Goal: Task Accomplishment & Management: Use online tool/utility

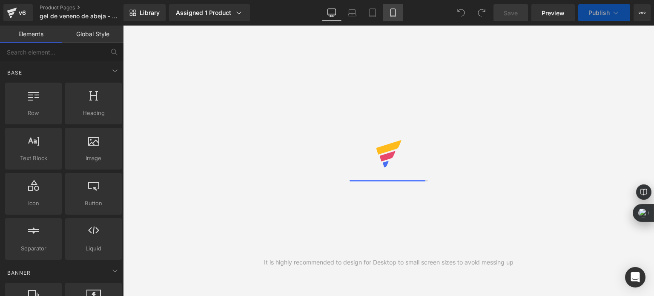
click at [386, 17] on link "Mobile" at bounding box center [393, 12] width 20 height 17
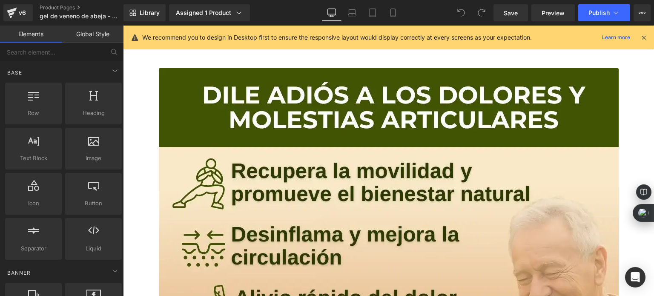
click at [643, 40] on icon at bounding box center [644, 38] width 8 height 8
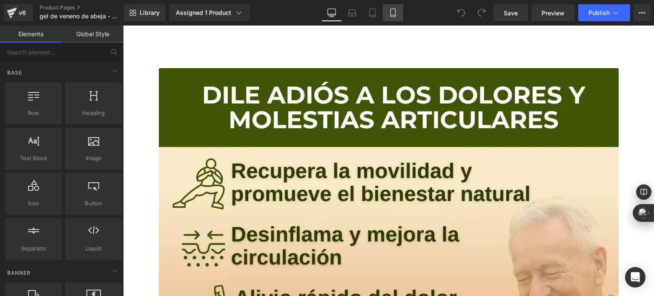
click at [397, 12] on link "Mobile" at bounding box center [393, 12] width 20 height 17
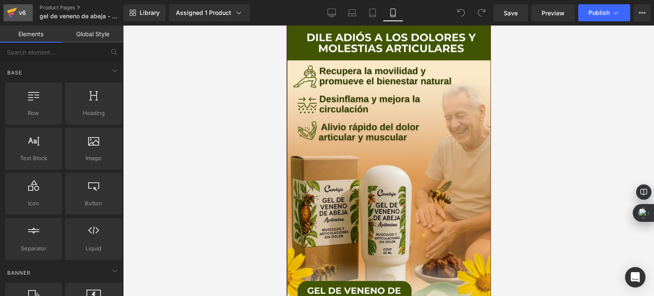
click at [9, 11] on icon at bounding box center [12, 11] width 10 height 6
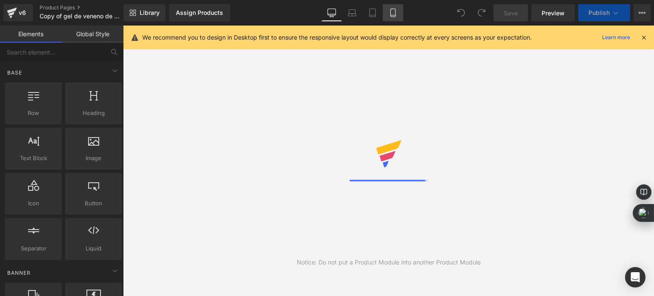
click at [396, 18] on link "Mobile" at bounding box center [393, 12] width 20 height 17
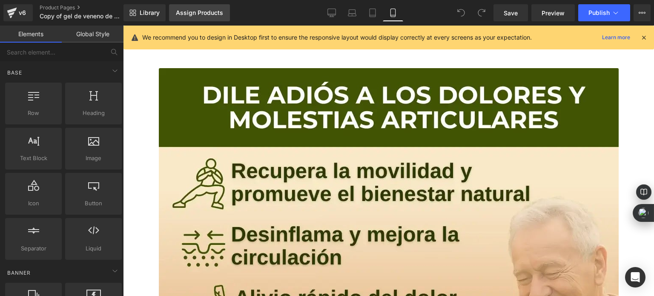
click at [200, 14] on div "Assign Products" at bounding box center [199, 12] width 47 height 7
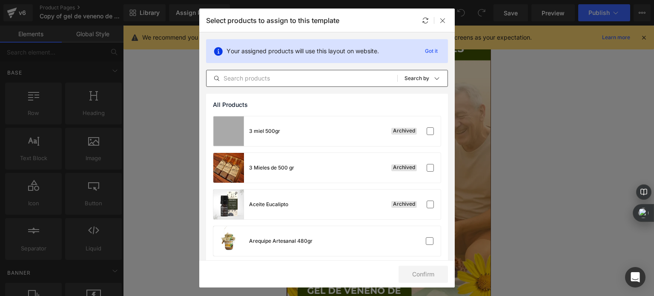
click at [346, 83] on input "text" at bounding box center [301, 78] width 191 height 10
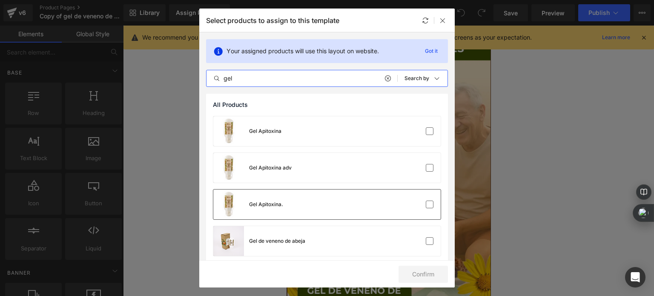
type input "gel"
click at [364, 197] on div "Gel Apitoxina." at bounding box center [326, 204] width 227 height 30
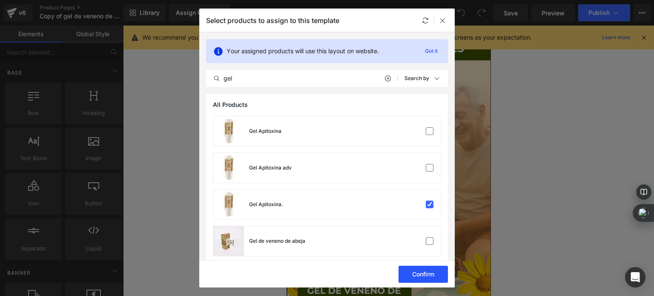
click at [421, 272] on button "Confirm" at bounding box center [422, 274] width 49 height 17
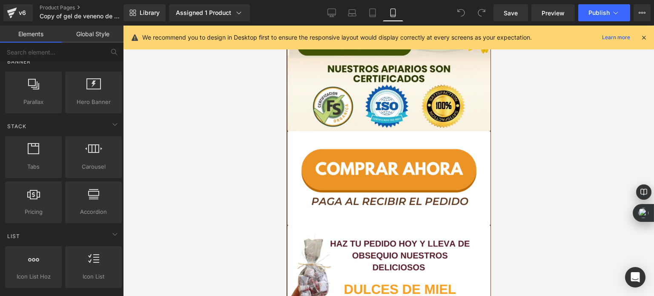
scroll to position [213, 0]
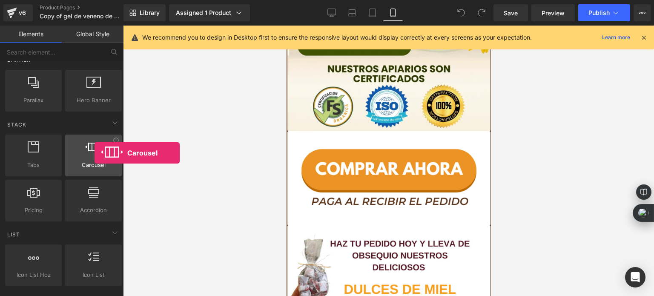
click at [95, 153] on div at bounding box center [94, 150] width 52 height 19
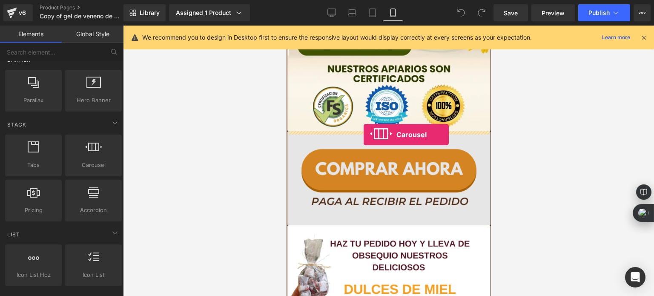
drag, startPoint x: 387, startPoint y: 184, endPoint x: 363, endPoint y: 135, distance: 55.0
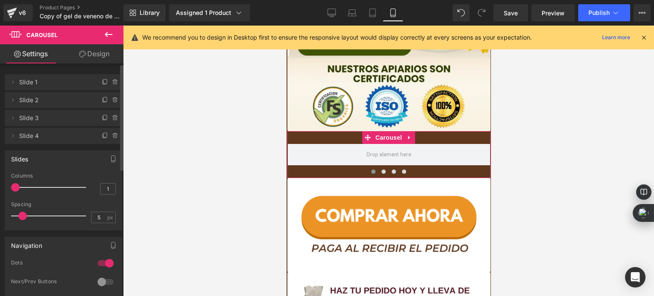
click at [63, 90] on span "Slide 1" at bounding box center [55, 82] width 72 height 16
click at [14, 85] on icon at bounding box center [12, 82] width 7 height 7
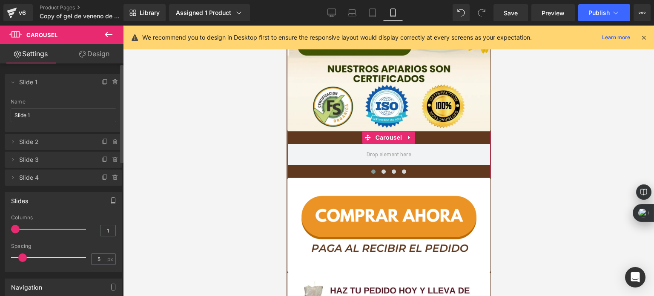
click at [77, 188] on div "Slides 3 Columns 3 3 Columns 3 3 Columns 3 1 Columns 1 5px Spacing 5 px 5px Spa…" at bounding box center [63, 229] width 127 height 86
click at [104, 37] on icon at bounding box center [108, 34] width 10 height 10
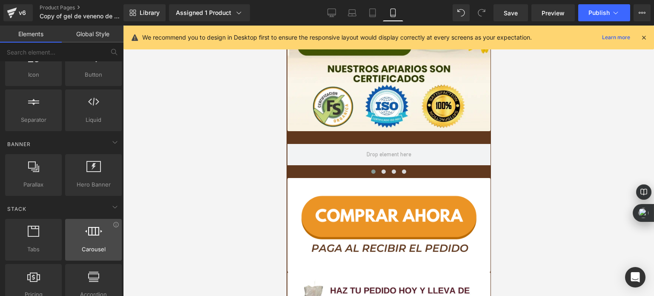
scroll to position [0, 0]
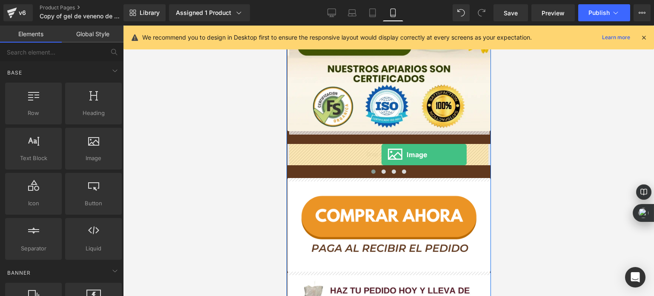
drag, startPoint x: 381, startPoint y: 180, endPoint x: 381, endPoint y: 155, distance: 25.5
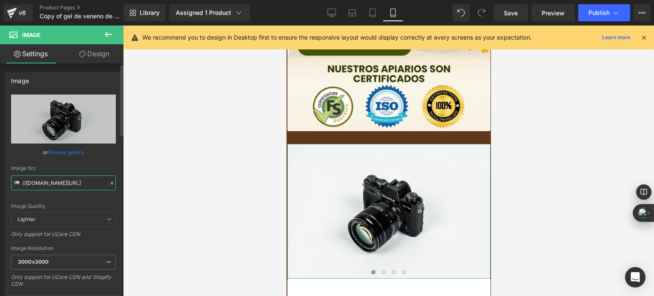
click at [54, 184] on input "//d1um8515vdn9kb.cloudfront.net/images/parallax.jpg" at bounding box center [63, 182] width 105 height 15
paste input "https://cdn.shopify.com/s/files/1/0535/0549/1125/files/2_8.webp?v=1758787047"
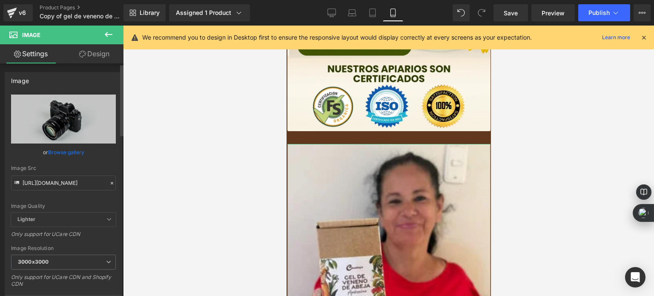
click at [106, 160] on div "Image Quality Lighter Lightest Lighter Lighter Lightest Only support for UCare …" at bounding box center [63, 154] width 105 height 118
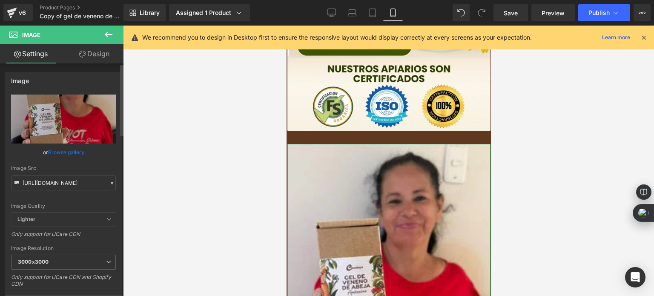
type input "https://cdn.shopify.com/s/files/1/0535/0549/1125/files/2_8_3000x3000.webp?v=175…"
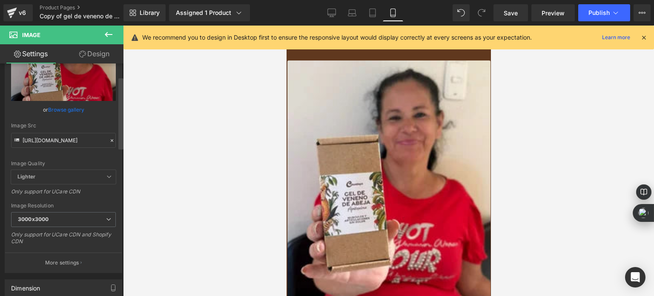
scroll to position [341, 0]
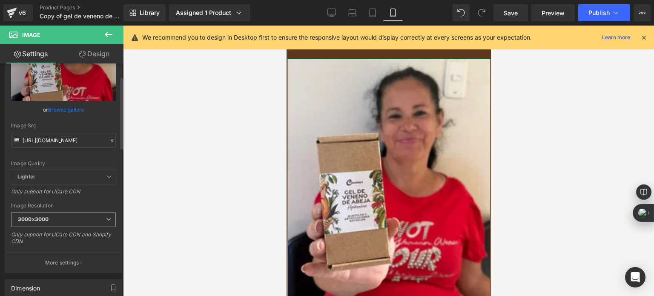
click at [83, 218] on span "3000x3000" at bounding box center [63, 219] width 105 height 15
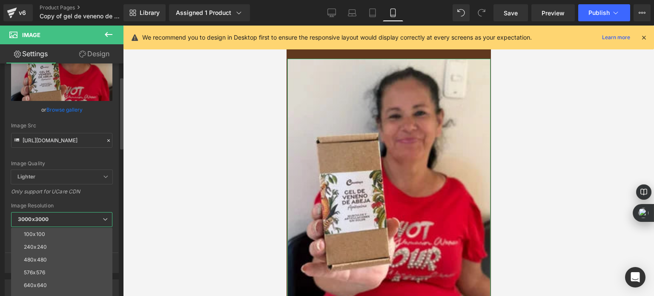
click at [94, 203] on div "Image Resolution" at bounding box center [61, 206] width 101 height 6
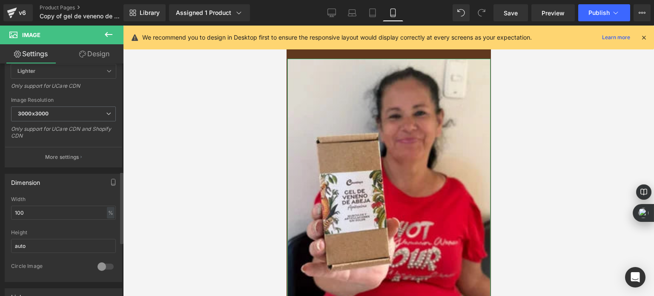
scroll to position [128, 0]
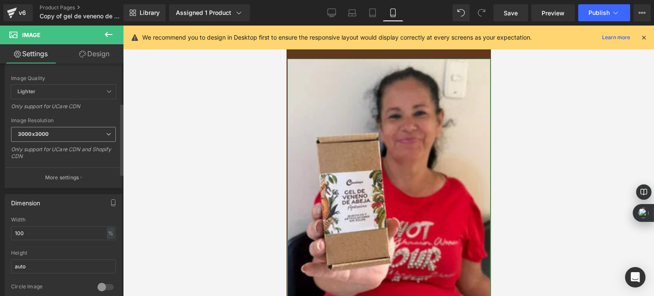
click at [95, 130] on span "3000x3000" at bounding box center [63, 134] width 105 height 15
click at [101, 117] on div "https://cdn.shopify.com/s/files/1/0535/0549/1125/files/2_8_3000x3000.webp?v=175…" at bounding box center [63, 77] width 117 height 221
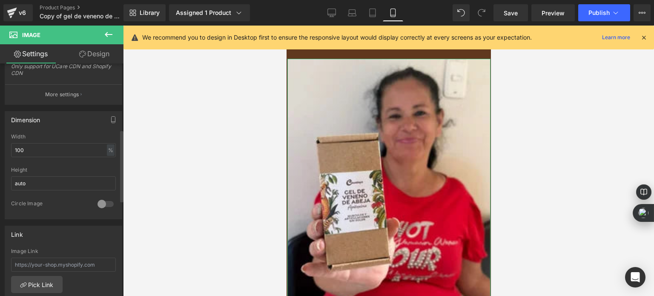
scroll to position [213, 0]
click at [109, 147] on div "%" at bounding box center [111, 147] width 8 height 11
click at [100, 177] on input "auto" at bounding box center [63, 181] width 105 height 14
click at [73, 146] on input "100" at bounding box center [63, 148] width 105 height 14
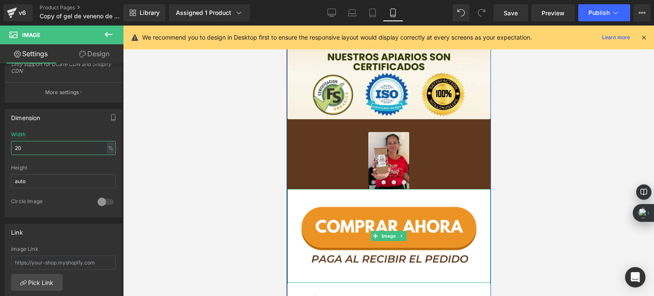
scroll to position [255, 0]
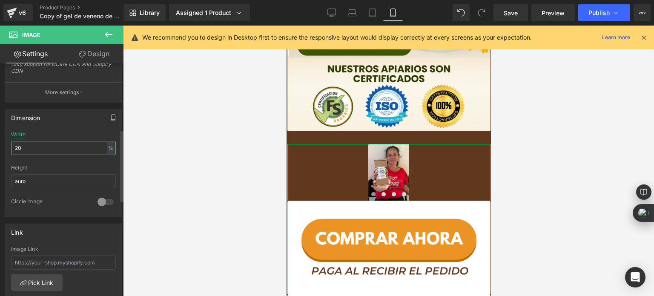
click at [37, 148] on input "20" at bounding box center [63, 148] width 105 height 14
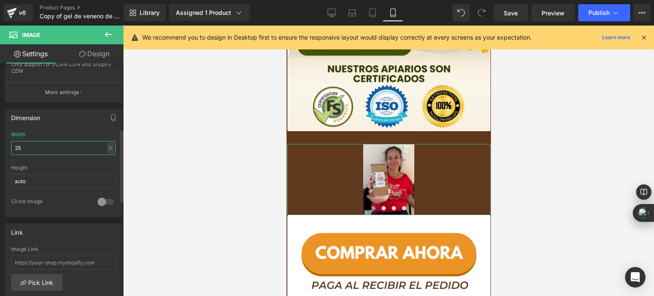
type input "25"
drag, startPoint x: 53, startPoint y: 160, endPoint x: 276, endPoint y: 114, distance: 227.9
click at [53, 160] on div at bounding box center [63, 162] width 105 height 6
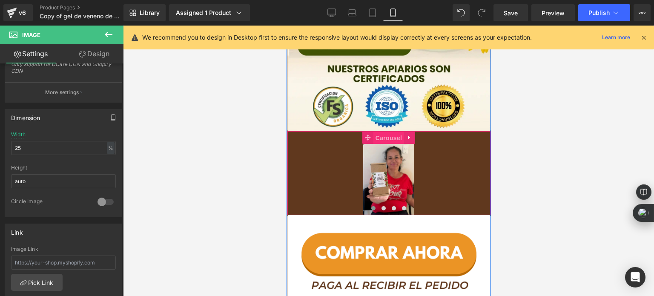
click at [387, 140] on span "Carousel" at bounding box center [388, 138] width 31 height 13
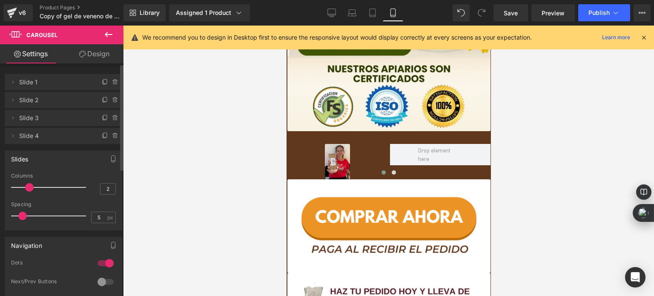
type input "3"
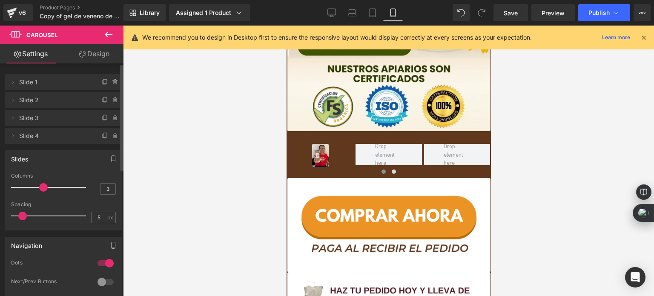
drag, startPoint x: 19, startPoint y: 185, endPoint x: 45, endPoint y: 184, distance: 26.0
click at [45, 184] on span at bounding box center [43, 187] width 9 height 9
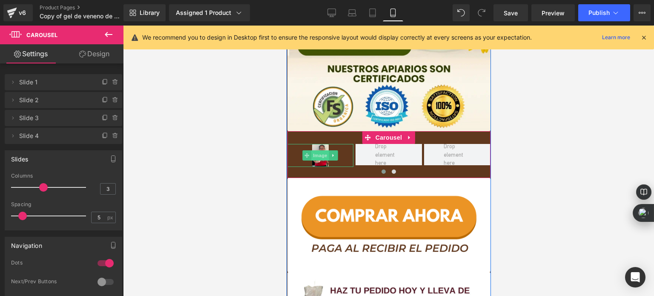
click at [318, 160] on span "Image" at bounding box center [320, 155] width 18 height 10
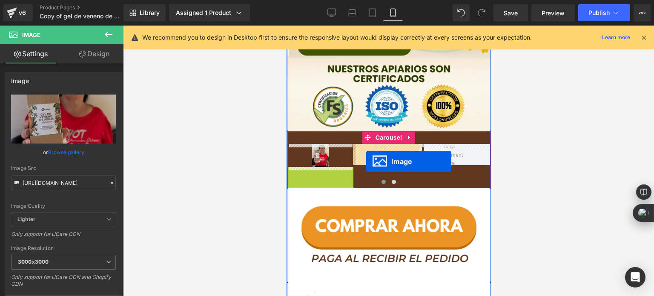
drag, startPoint x: 317, startPoint y: 177, endPoint x: 366, endPoint y: 161, distance: 51.4
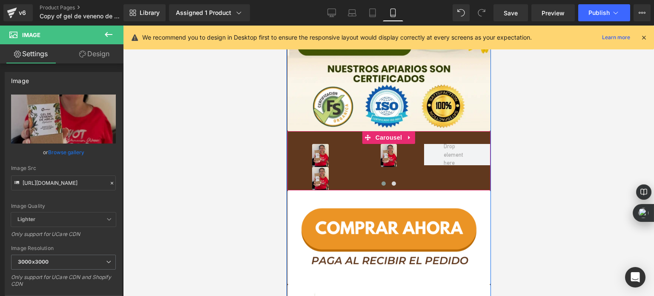
click at [321, 183] on div at bounding box center [388, 185] width 203 height 12
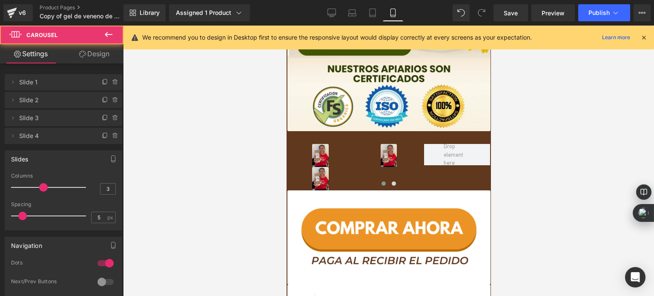
click at [243, 165] on div at bounding box center [388, 161] width 531 height 270
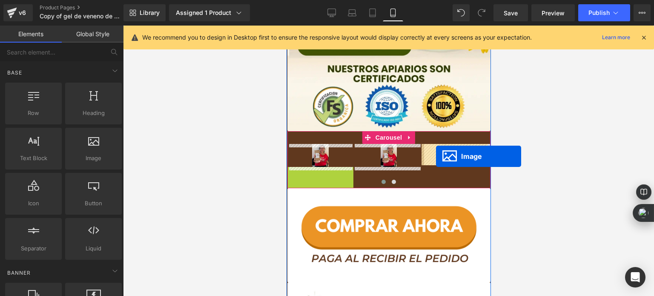
drag, startPoint x: 319, startPoint y: 178, endPoint x: 435, endPoint y: 156, distance: 118.6
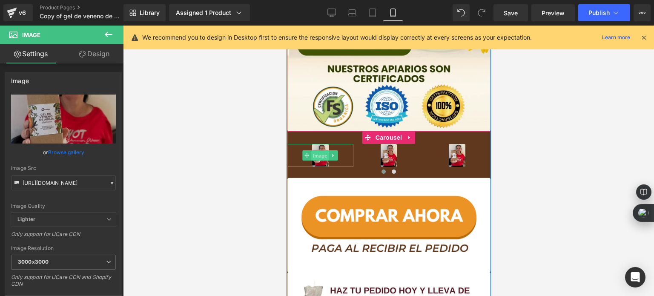
click at [312, 156] on span "Image" at bounding box center [320, 156] width 18 height 10
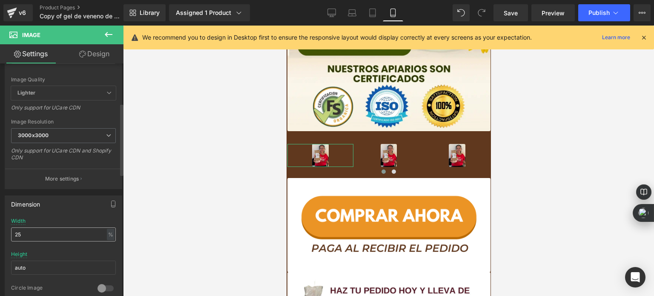
scroll to position [128, 0]
click at [39, 235] on input "25" at bounding box center [63, 233] width 105 height 14
click at [39, 235] on input "30" at bounding box center [63, 233] width 105 height 14
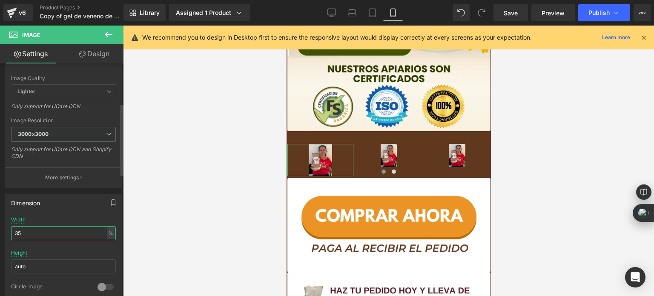
click at [39, 235] on input "35" at bounding box center [63, 233] width 105 height 14
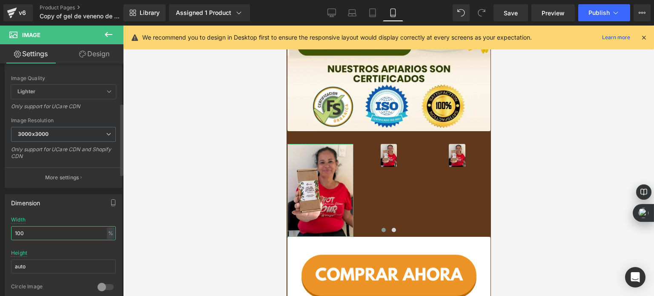
click at [39, 235] on input "100" at bounding box center [63, 233] width 105 height 14
type input "80"
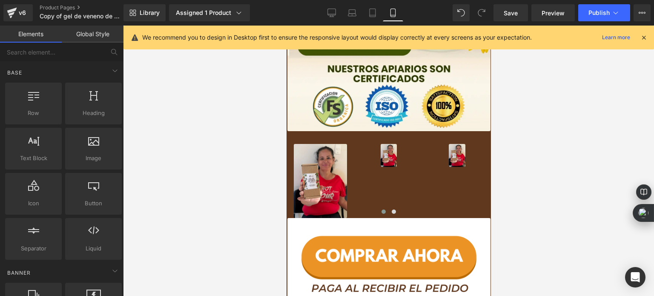
click at [169, 173] on div at bounding box center [388, 161] width 531 height 270
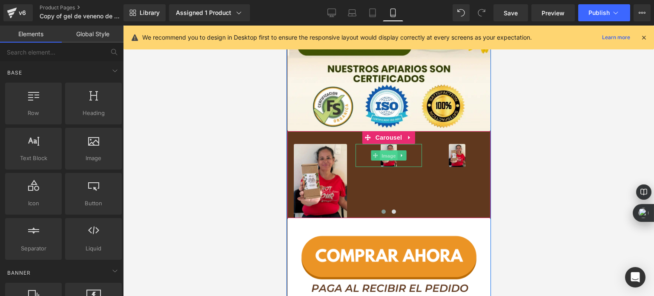
click at [383, 159] on span "Image" at bounding box center [388, 156] width 18 height 10
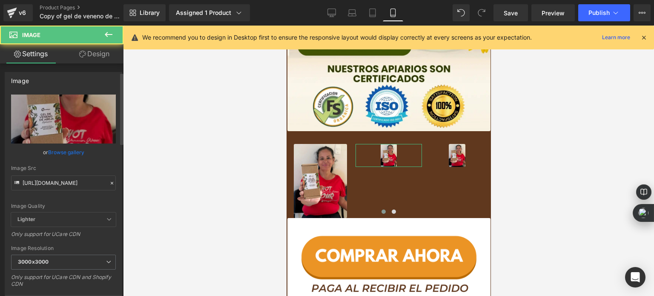
scroll to position [170, 0]
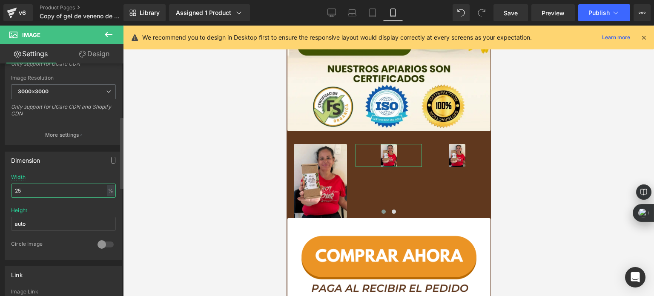
click at [49, 187] on input "25" at bounding box center [63, 190] width 105 height 14
type input "80"
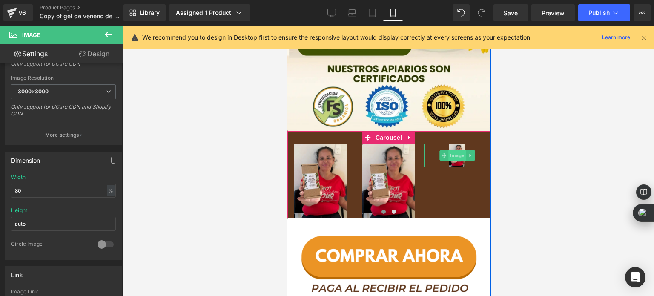
click at [455, 155] on span "Image" at bounding box center [457, 155] width 18 height 10
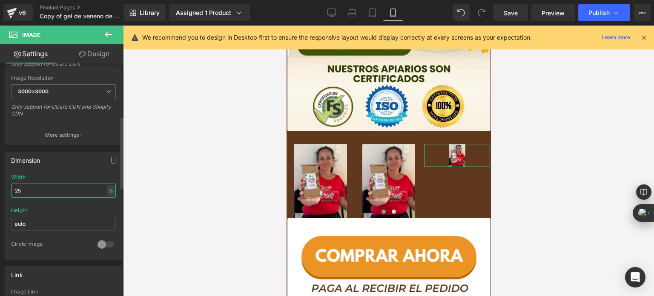
click at [49, 189] on input "25" at bounding box center [63, 190] width 105 height 14
type input "80"
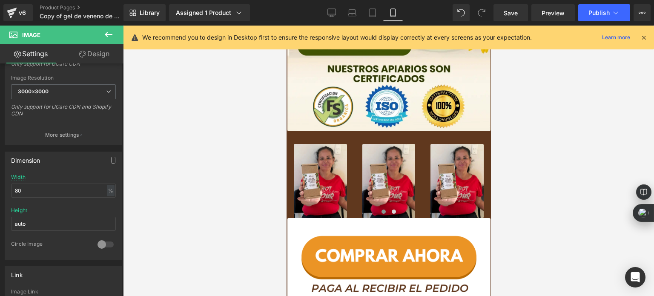
click at [262, 165] on div at bounding box center [388, 161] width 531 height 270
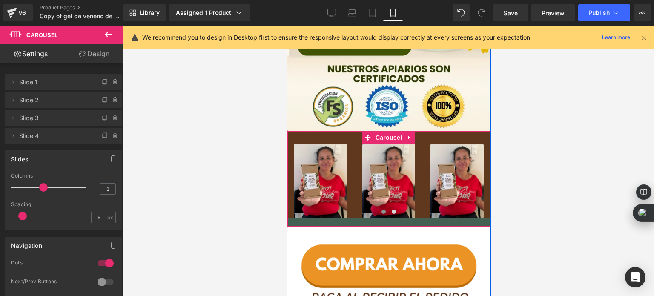
drag, startPoint x: 353, startPoint y: 217, endPoint x: 541, endPoint y: 182, distance: 191.3
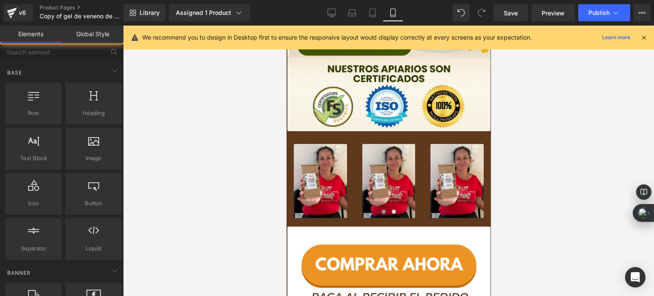
click at [254, 155] on div at bounding box center [388, 161] width 531 height 270
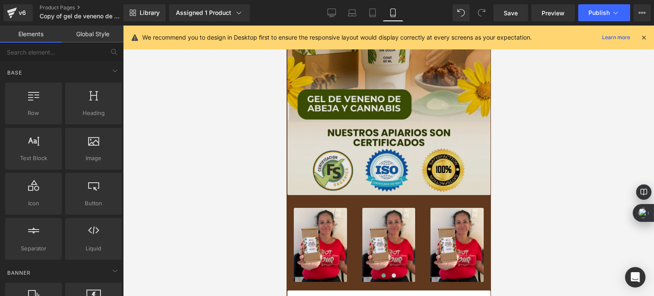
scroll to position [213, 0]
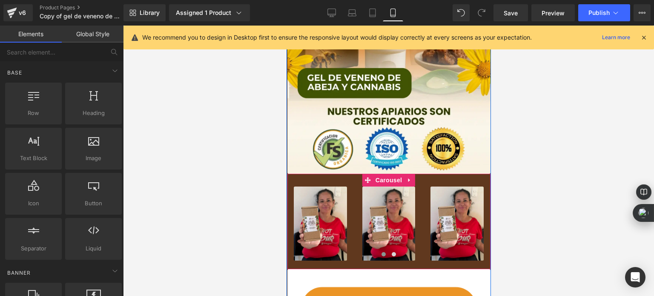
click at [331, 182] on div "Image Image Image ‹ › Carousel" at bounding box center [388, 221] width 203 height 95
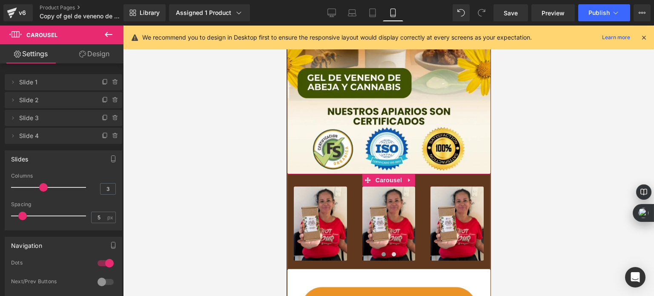
click at [103, 57] on link "Design" at bounding box center [94, 53] width 62 height 19
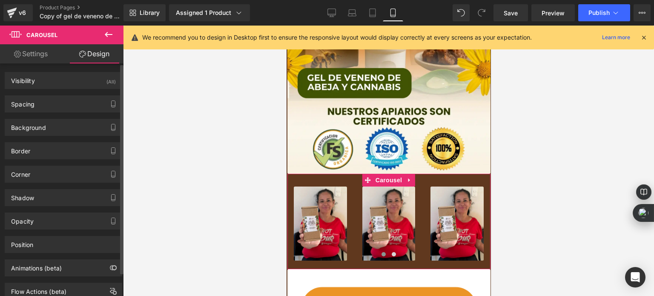
click at [59, 119] on div "Background Color & Image color transparent Color transparent 0 % Image Replace …" at bounding box center [63, 127] width 117 height 17
click at [60, 119] on div "Background" at bounding box center [63, 127] width 117 height 16
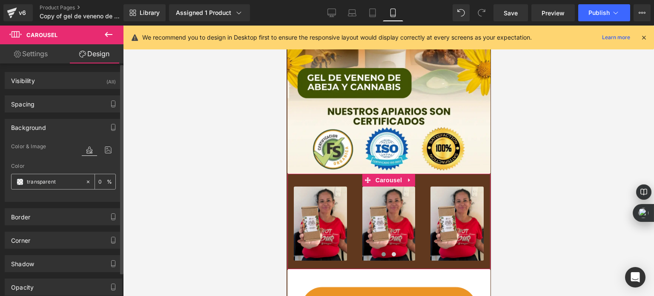
click at [20, 183] on span at bounding box center [20, 181] width 7 height 7
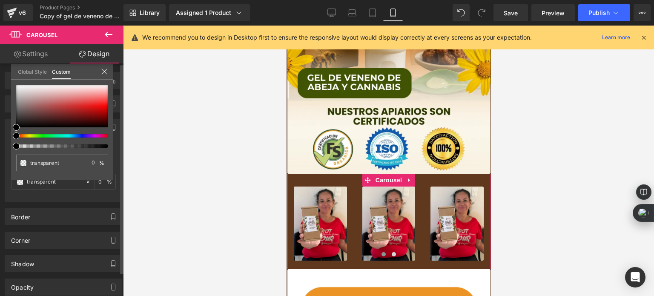
type input "#000000"
type input "38"
type input "#000000"
type input "38"
type input "37"
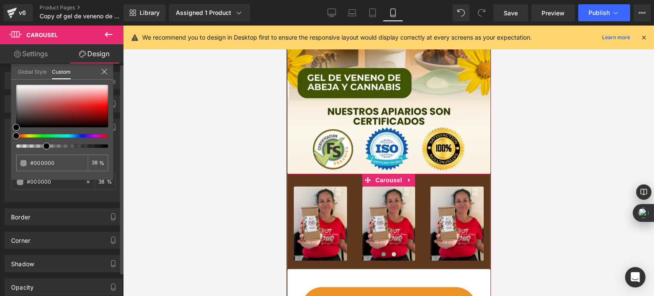
type input "37"
type input "34"
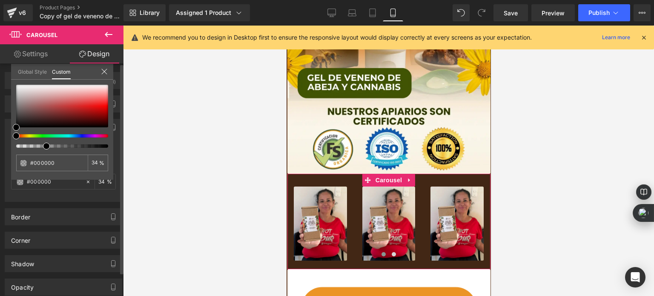
type input "31"
type input "32"
type input "34"
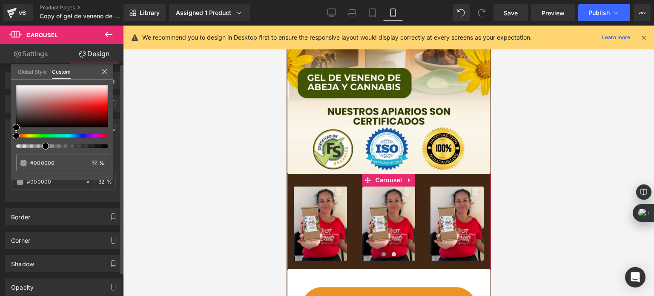
type input "34"
type input "36"
type input "39"
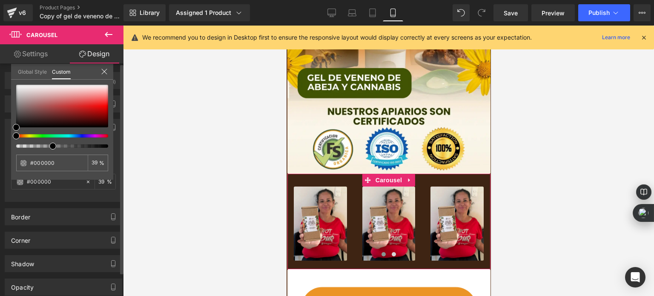
click at [50, 145] on div at bounding box center [59, 145] width 92 height 3
type input "#d8b5b5"
type input "40"
type input "#d8b5b5"
type input "40"
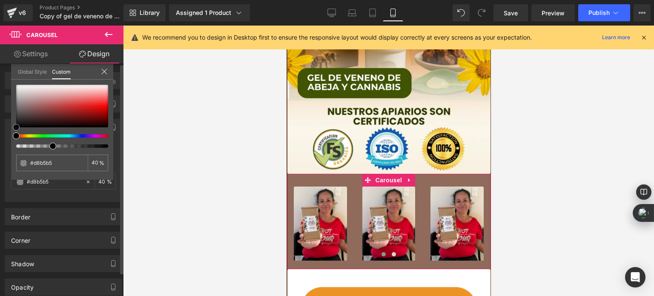
type input "#dab8b8"
type input "#e4bdbd"
type input "#e8bebe"
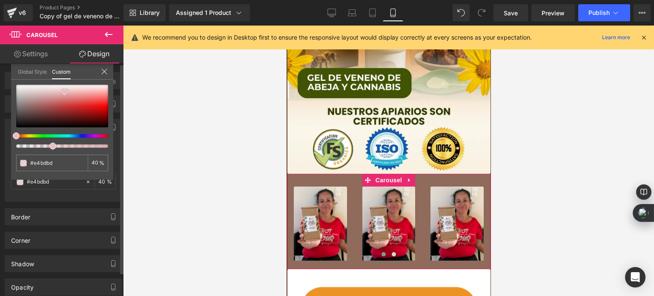
type input "#e8bebe"
type input "#ecbfbf"
type input "#efc7c7"
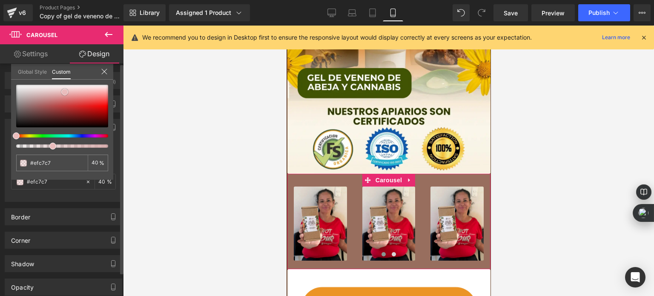
type input "#f2c9c9"
type input "#f6cfcf"
type input "#fcdddd"
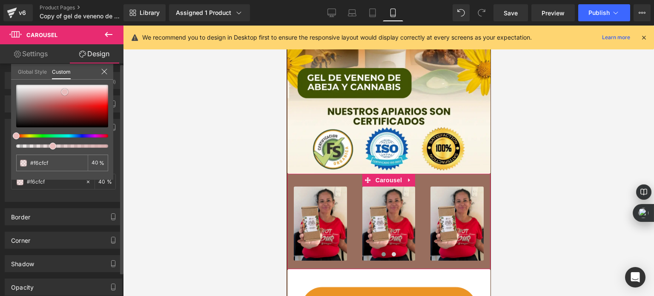
type input "#fcdddd"
type input "#fde2e2"
type input "#fee1e1"
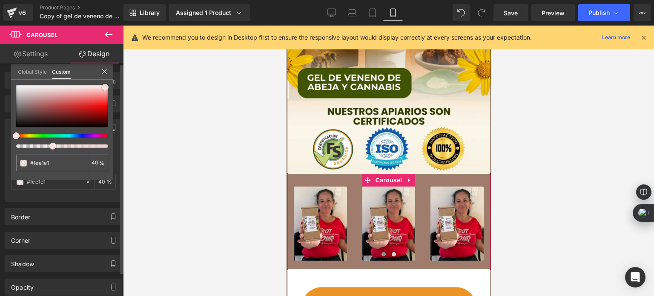
type input "#ffe0e0"
type input "#ffefef"
type input "#ffffff"
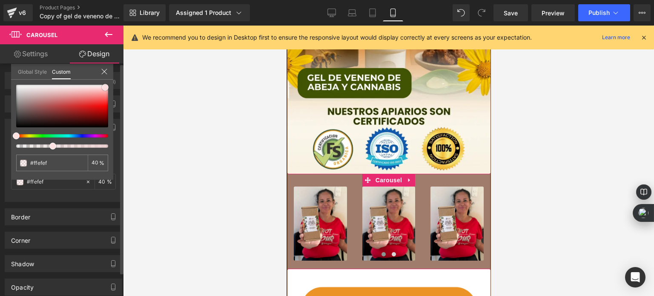
type input "#ffffff"
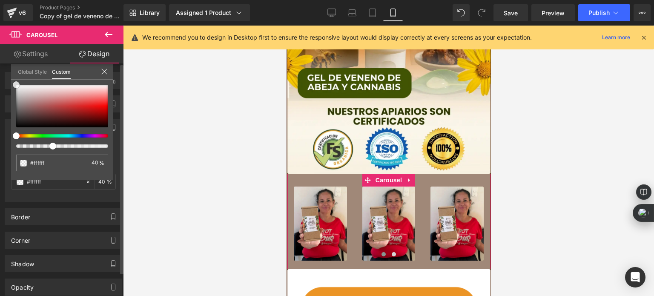
drag, startPoint x: 44, startPoint y: 94, endPoint x: 0, endPoint y: 73, distance: 48.9
click at [0, 112] on div "Background Color & Image color rgba(255, 255, 255, 0.4) Color #ffffff 40 % Imag…" at bounding box center [63, 156] width 127 height 89
type input "43"
type input "41"
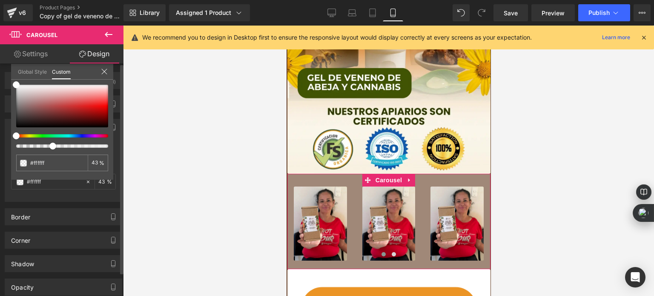
type input "41"
type input "39"
type input "37"
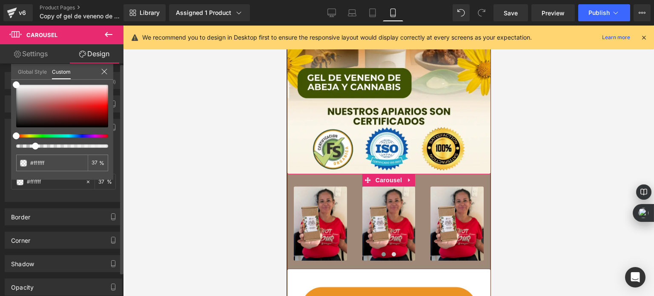
type input "26"
type input "17"
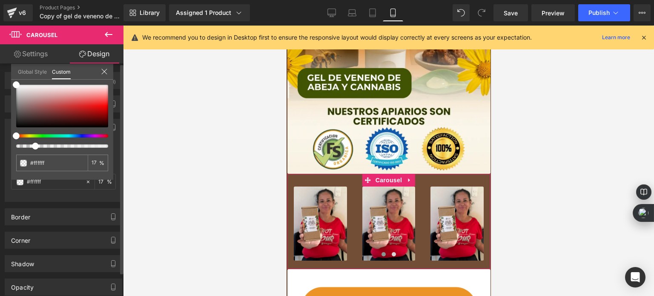
type input "11"
type input "10"
type input "8"
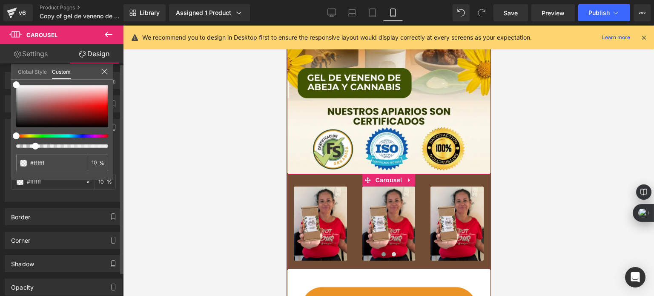
type input "8"
type input "4"
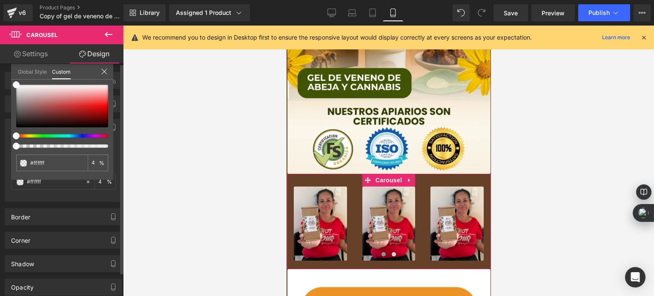
drag, startPoint x: 46, startPoint y: 147, endPoint x: 4, endPoint y: 154, distance: 41.8
click at [4, 154] on div "Background Color & Image color rgba(255, 255, 255, 0.04) Color #ffffff 4 % Imag…" at bounding box center [63, 156] width 127 height 89
type input "#d99f9f"
type input "0"
type input "#d99f9f"
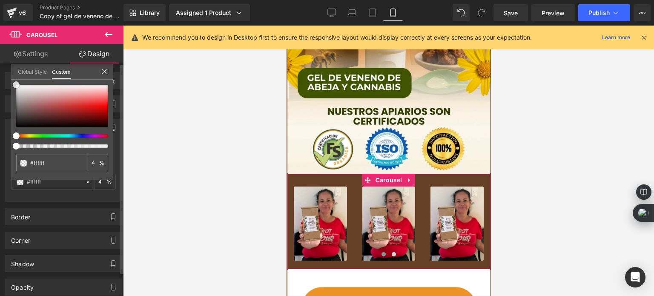
type input "0"
type input "#d79d9d"
type input "#d59e9e"
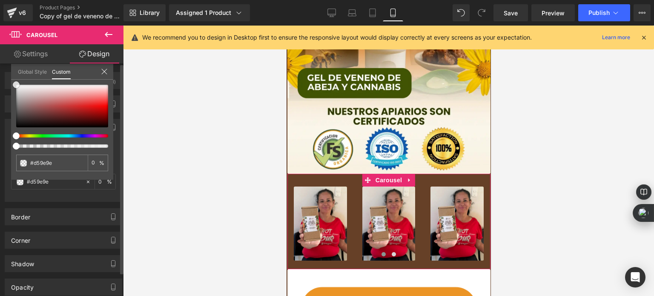
type input "#d49f9f"
type input "#d1a2a2"
type input "#d5b3b3"
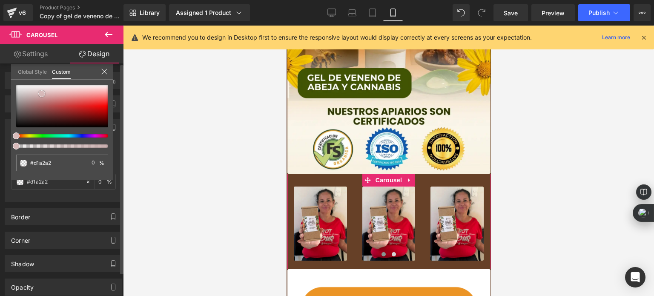
type input "#d5b3b3"
type input "#dbc1c1"
type input "#e1cfcf"
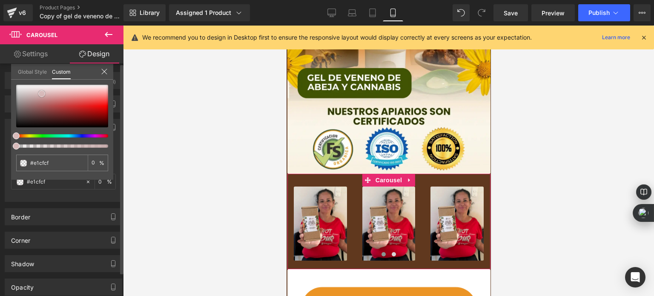
type input "#e4d2d2"
type input "#e6d5d5"
type input "#f3ecec"
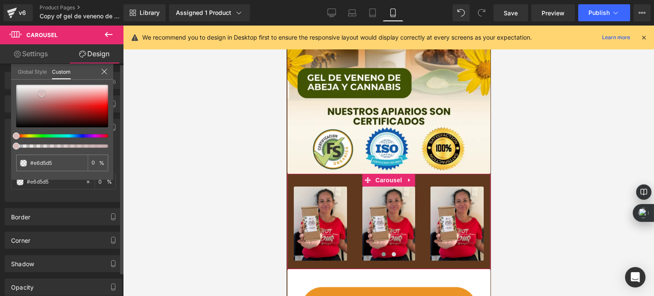
type input "#f3ecec"
type input "#ffffff"
drag, startPoint x: 52, startPoint y: 96, endPoint x: 23, endPoint y: 78, distance: 34.4
click at [23, 78] on div "Global Style Custom Setup Global Style #ffffff 0 %" at bounding box center [62, 77] width 102 height 26
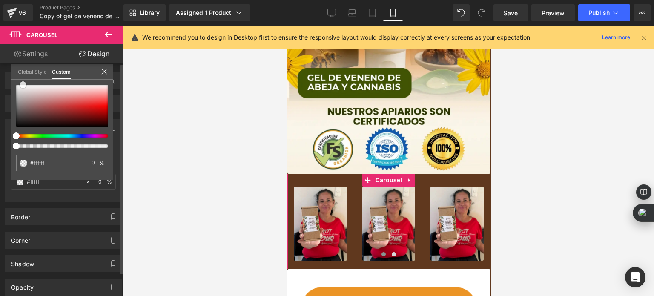
type input "#e39696"
type input "#f3b4b4"
type input "#fbdfdf"
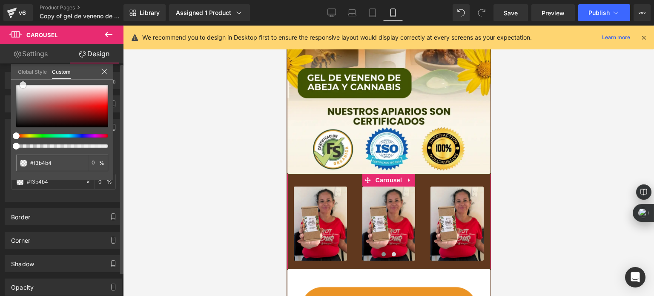
type input "#fbdfdf"
type input "#ffffff"
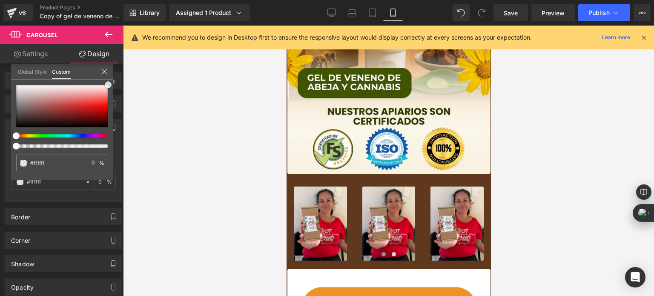
drag, startPoint x: 99, startPoint y: 83, endPoint x: 129, endPoint y: 67, distance: 33.5
click at [129, 67] on div "Image You are previewing how the will restyle your page. You can not edit Eleme…" at bounding box center [327, 155] width 654 height 310
drag, startPoint x: 54, startPoint y: 148, endPoint x: 79, endPoint y: 143, distance: 24.6
click at [79, 143] on div "#ffffff 0 %" at bounding box center [62, 132] width 102 height 95
type input "76"
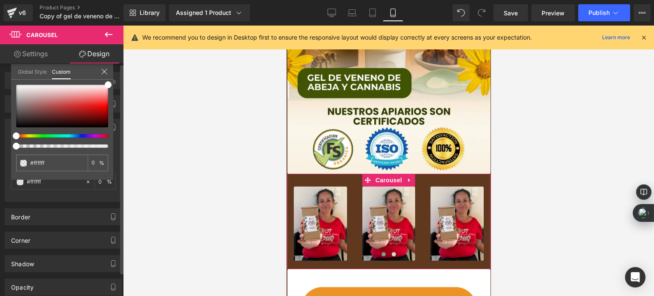
type input "76"
type input "77"
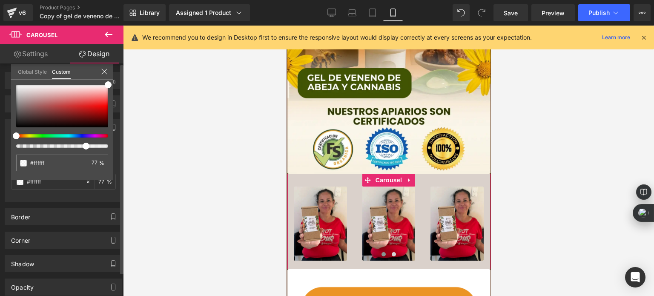
type input "78"
type input "81"
type input "86"
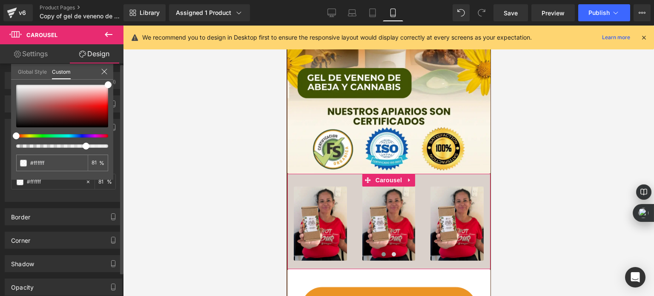
type input "86"
type input "88"
type input "89"
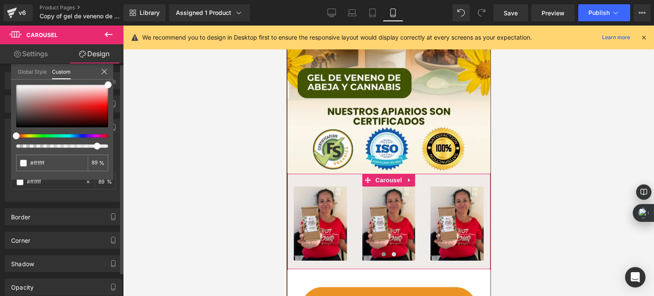
type input "90"
type input "91"
type input "93"
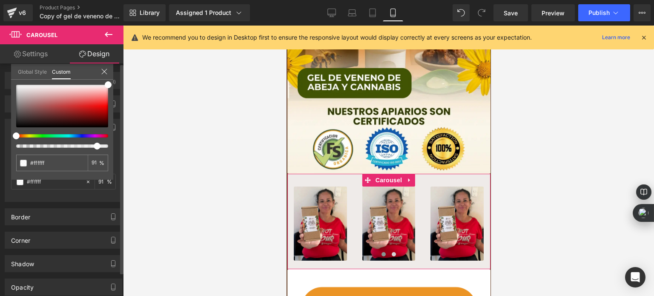
type input "93"
type input "95"
type input "100"
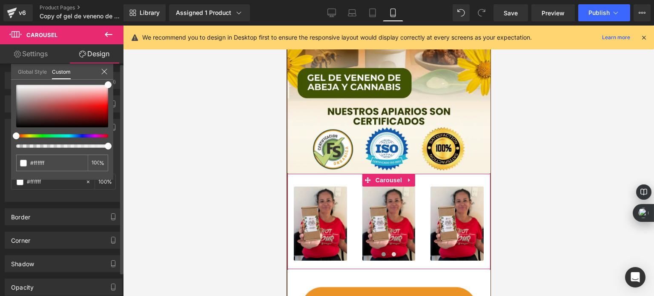
drag, startPoint x: 83, startPoint y: 146, endPoint x: 115, endPoint y: 149, distance: 32.6
click at [115, 149] on div "Background Color & Image color rgba(255, 255, 255, 1) Color #ffffff 100 % Image…" at bounding box center [63, 156] width 127 height 89
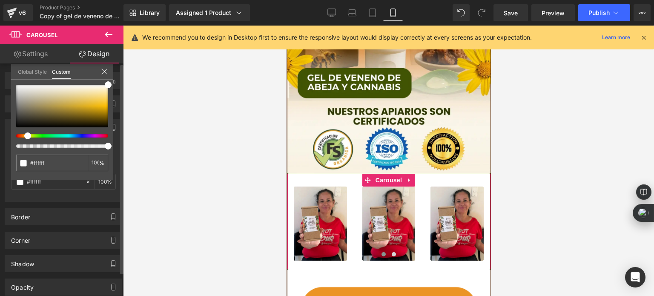
drag, startPoint x: 18, startPoint y: 136, endPoint x: 26, endPoint y: 136, distance: 8.5
click at [26, 136] on span at bounding box center [27, 135] width 7 height 7
type input "#fdf8f1"
type input "#fdf5ec"
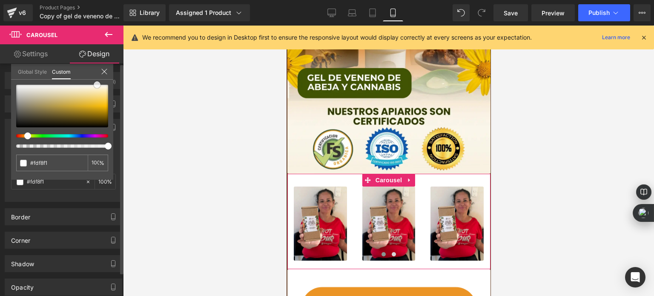
type input "#fdf5ec"
type input "#fcedde"
type input "#fdeddd"
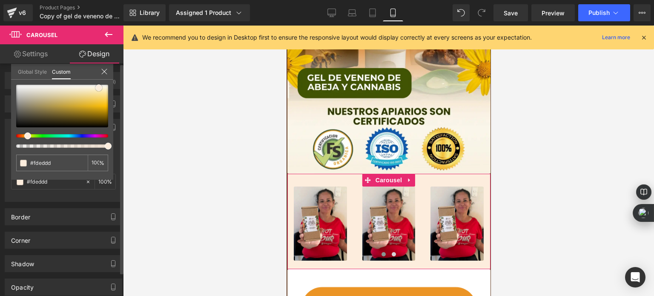
type input "#fcead8"
type input "#fbead9"
type input "#fcedde"
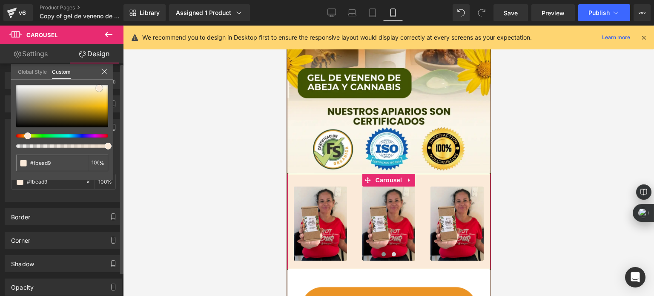
type input "#fcedde"
type input "#fcefe3"
type input "#fdefe2"
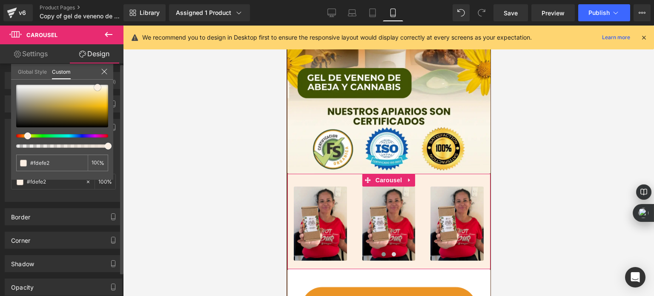
type input "#fdf1e7"
drag, startPoint x: 108, startPoint y: 85, endPoint x: 96, endPoint y: 87, distance: 12.0
click at [96, 87] on span at bounding box center [96, 86] width 7 height 7
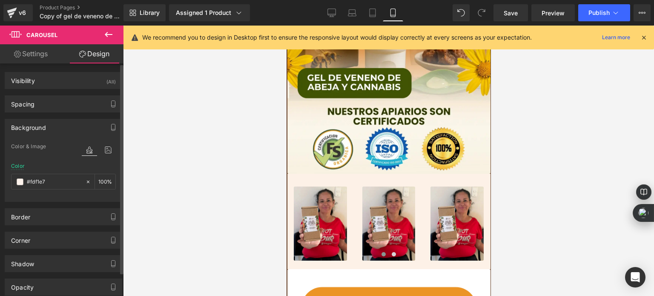
click at [201, 139] on div at bounding box center [388, 161] width 531 height 270
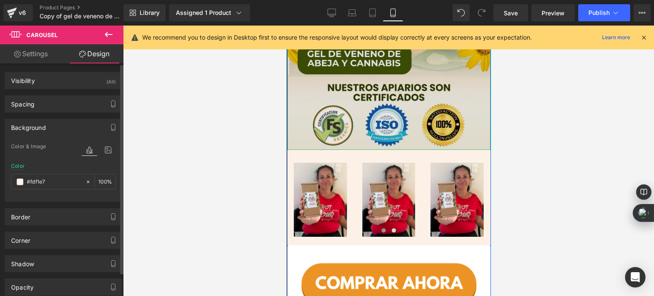
scroll to position [255, 0]
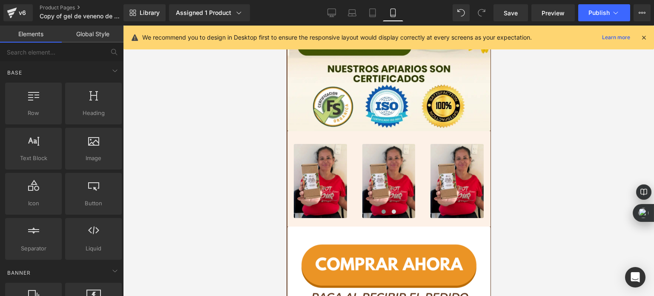
click at [227, 172] on div at bounding box center [388, 161] width 531 height 270
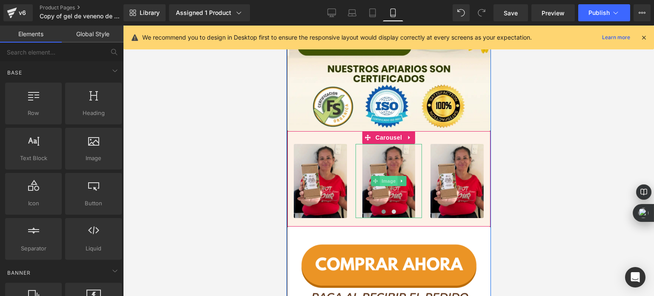
click at [389, 183] on span "Image" at bounding box center [388, 181] width 18 height 10
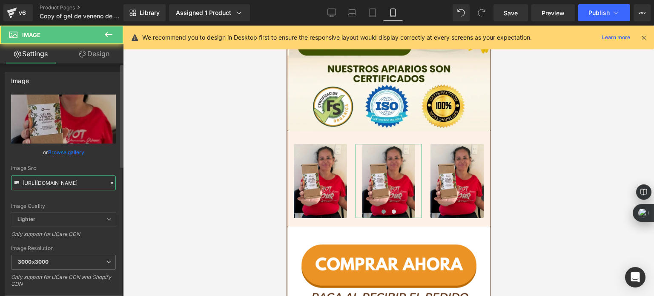
click at [69, 182] on input "https://cdn.shopify.com/s/files/1/0535/0549/1125/files/2_8_3000x3000.webp?v=175…" at bounding box center [63, 182] width 105 height 15
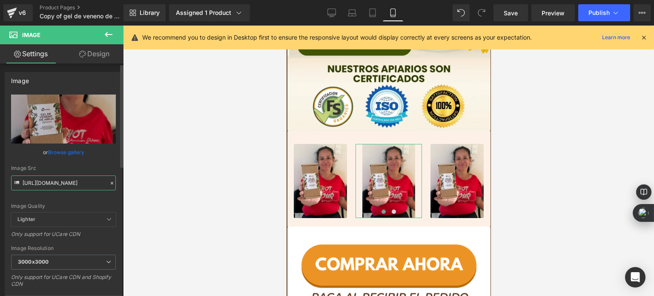
click at [69, 182] on input "https://cdn.shopify.com/s/files/1/0535/0549/1125/files/2_8_3000x3000.webp?v=175…" at bounding box center [63, 182] width 105 height 15
paste input "1_6.webp?v=1758787146"
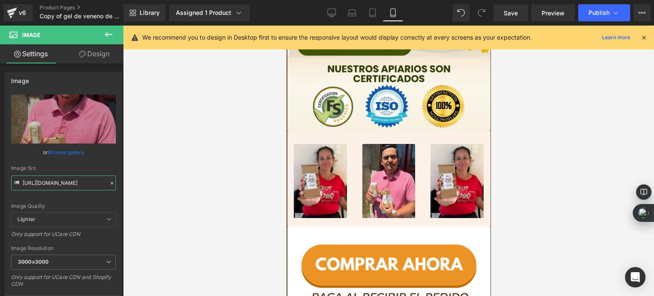
type input "https://cdn.shopify.com/s/files/1/0535/0549/1125/files/1_6_3000x3000.webp?v=175…"
click at [244, 172] on div at bounding box center [388, 161] width 531 height 270
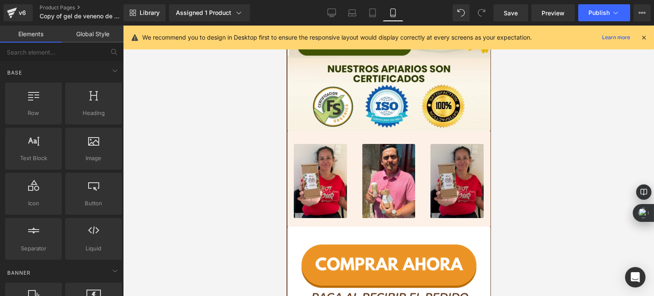
click at [447, 160] on img at bounding box center [456, 181] width 53 height 74
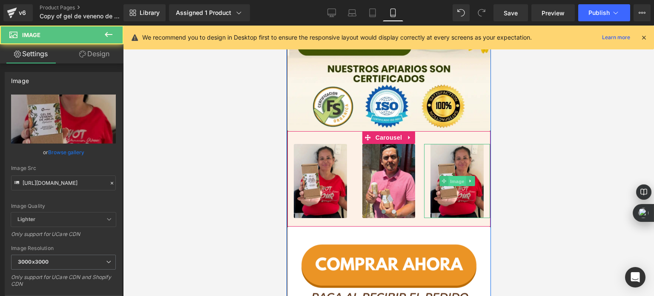
click at [454, 180] on span "Image" at bounding box center [457, 181] width 18 height 10
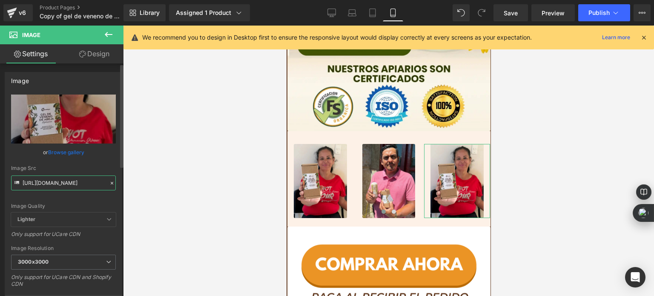
click at [61, 183] on input "https://cdn.shopify.com/s/files/1/0535/0549/1125/files/2_8_3000x3000.webp?v=175…" at bounding box center [63, 182] width 105 height 15
paste input "3_7.webp?v=1758787216"
type input "https://cdn.shopify.com/s/files/1/0535/0549/1125/files/3_7.webp?v=1758787216"
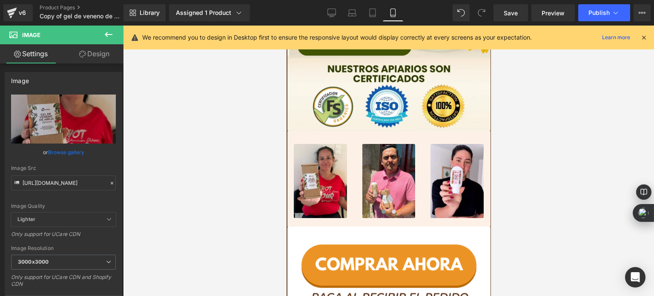
click at [194, 157] on div at bounding box center [388, 161] width 531 height 270
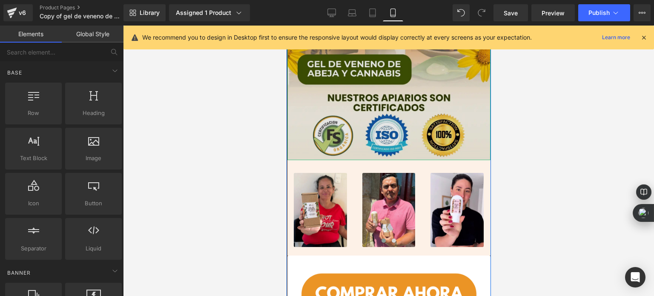
scroll to position [255, 0]
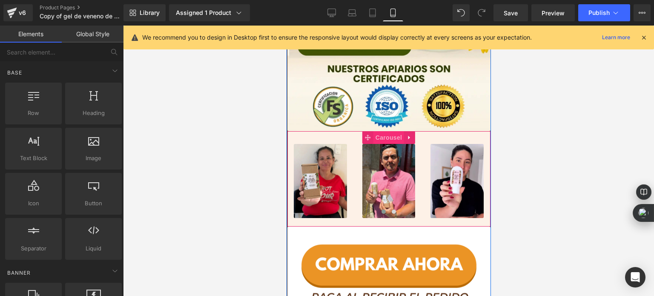
click at [390, 133] on span "Carousel" at bounding box center [388, 137] width 31 height 13
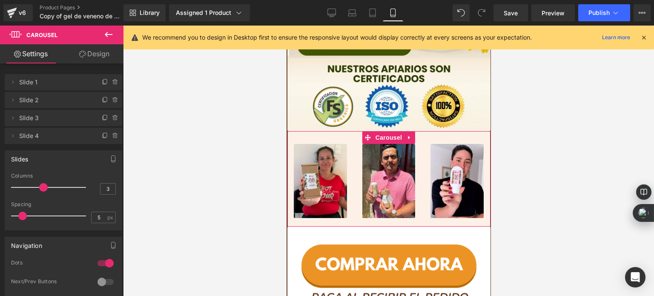
type input "4"
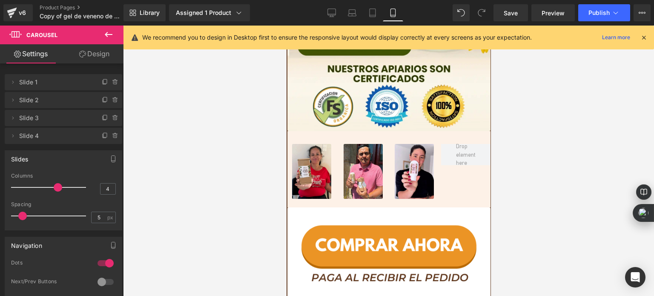
drag, startPoint x: 44, startPoint y: 188, endPoint x: 52, endPoint y: 187, distance: 8.6
click at [54, 187] on span at bounding box center [58, 187] width 9 height 9
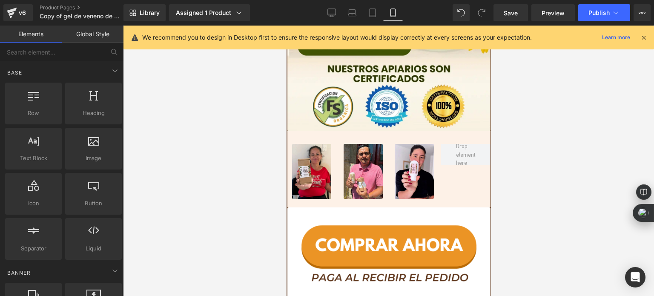
click at [231, 184] on div at bounding box center [388, 161] width 531 height 270
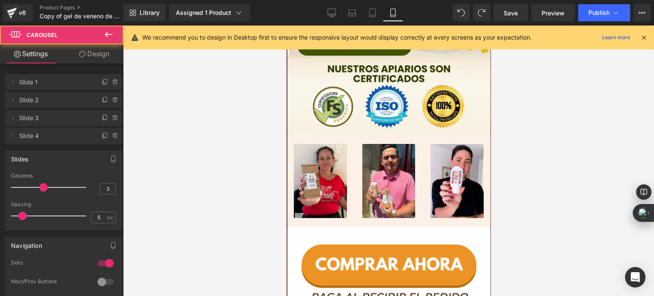
click at [218, 143] on div at bounding box center [388, 161] width 531 height 270
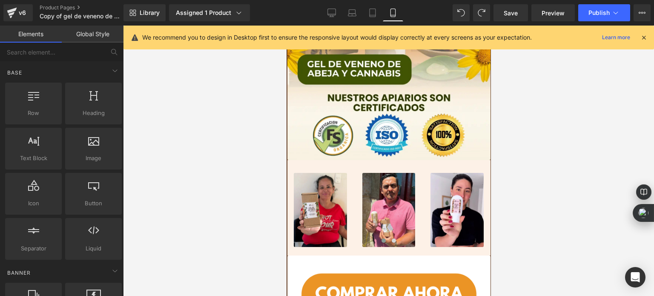
scroll to position [245, 0]
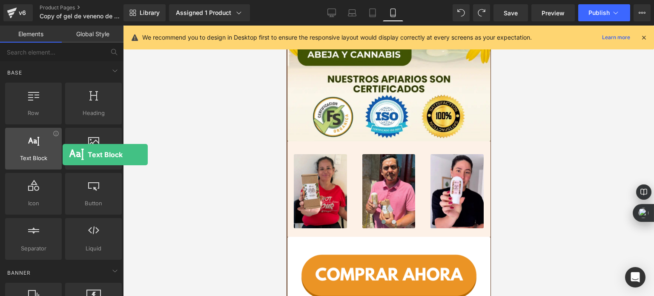
drag, startPoint x: 59, startPoint y: 155, endPoint x: 52, endPoint y: 156, distance: 7.3
click at [52, 156] on div "Text Block texts, paragraphs, contents, blocks" at bounding box center [33, 149] width 57 height 42
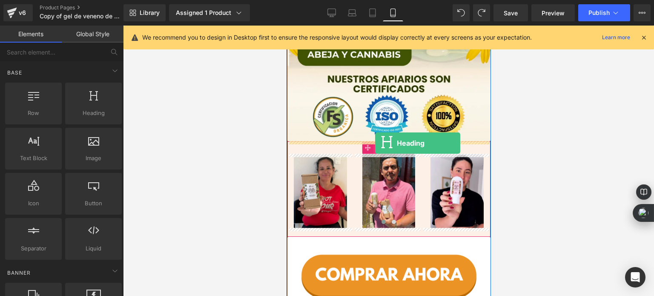
drag, startPoint x: 382, startPoint y: 121, endPoint x: 375, endPoint y: 143, distance: 23.3
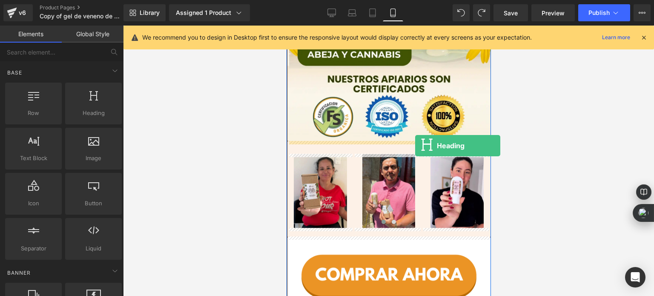
drag, startPoint x: 389, startPoint y: 137, endPoint x: 415, endPoint y: 146, distance: 27.1
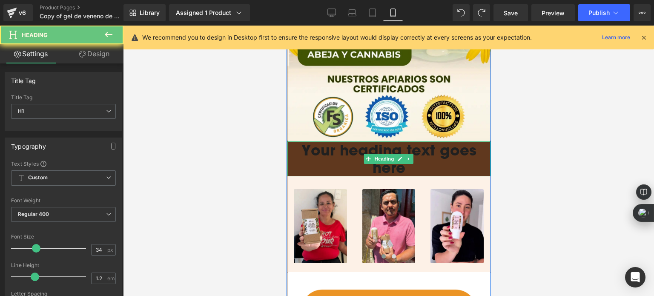
click at [339, 151] on h1 "Your heading text goes here" at bounding box center [388, 158] width 203 height 35
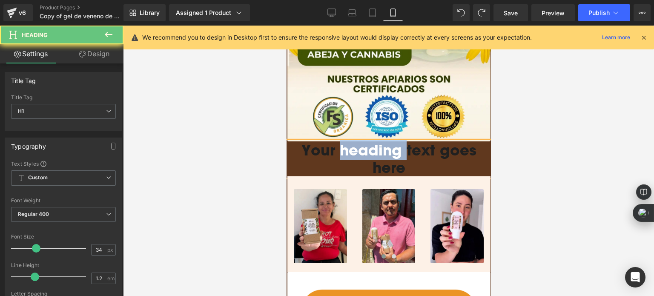
click at [339, 151] on h1 "Your heading text goes here" at bounding box center [388, 158] width 203 height 35
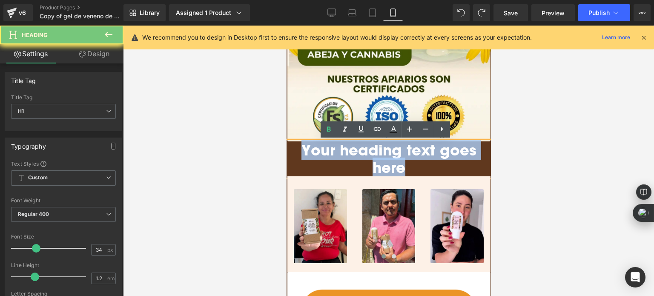
click at [339, 151] on h1 "Your heading text goes here" at bounding box center [388, 158] width 203 height 35
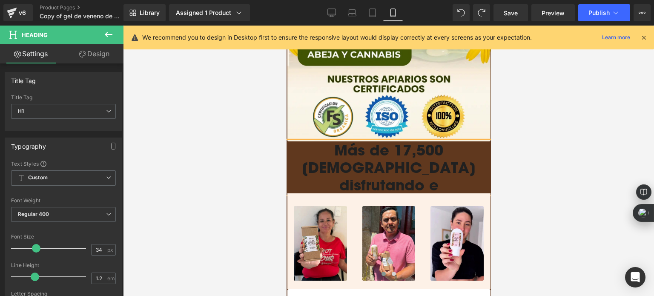
scroll to position [0, 3]
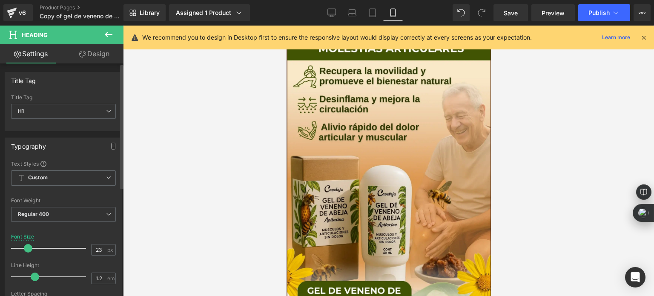
type input "22"
drag, startPoint x: 38, startPoint y: 245, endPoint x: 29, endPoint y: 245, distance: 8.5
click at [29, 245] on span at bounding box center [27, 248] width 9 height 9
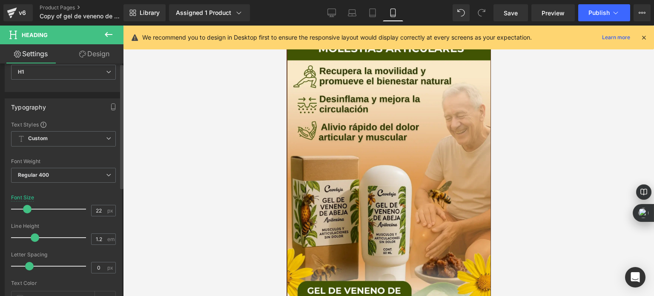
scroll to position [43, 0]
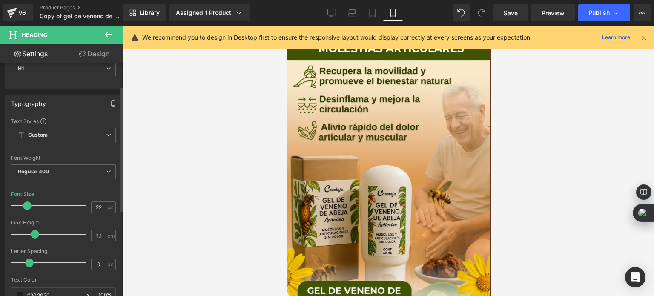
type input "1"
drag, startPoint x: 36, startPoint y: 231, endPoint x: 32, endPoint y: 230, distance: 4.3
click at [32, 230] on span at bounding box center [29, 234] width 9 height 9
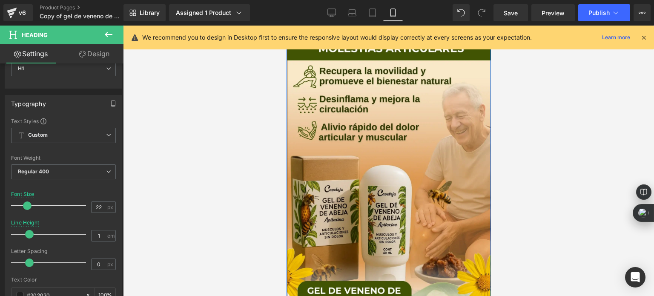
drag, startPoint x: 388, startPoint y: 141, endPoint x: 563, endPoint y: 180, distance: 179.3
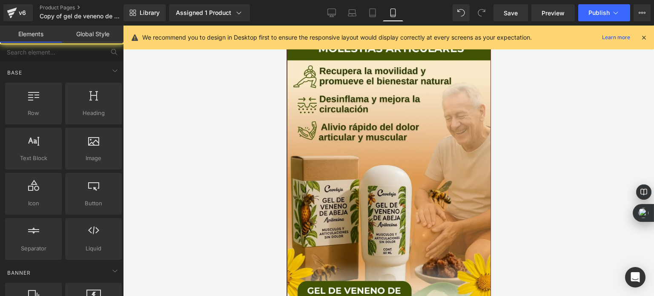
click at [243, 143] on div at bounding box center [388, 161] width 531 height 270
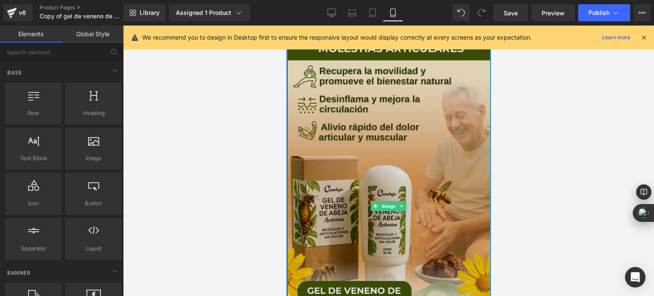
click at [392, 97] on img at bounding box center [388, 206] width 203 height 361
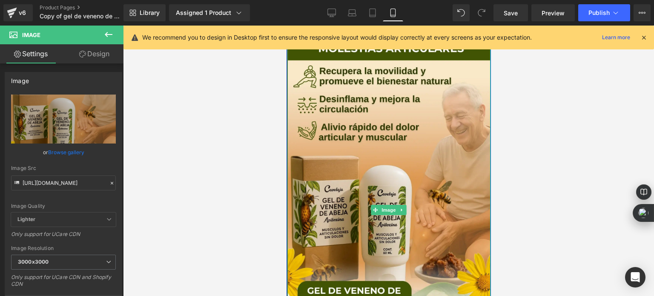
drag, startPoint x: 368, startPoint y: 139, endPoint x: 555, endPoint y: 157, distance: 187.7
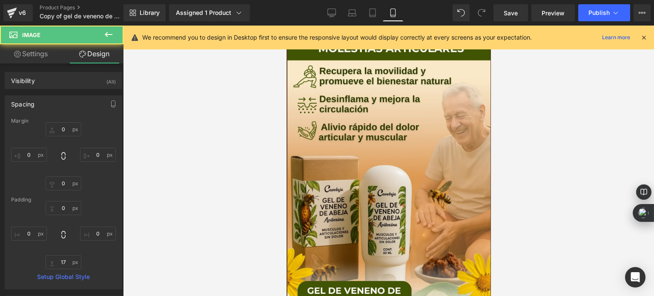
click at [241, 125] on div at bounding box center [388, 161] width 531 height 270
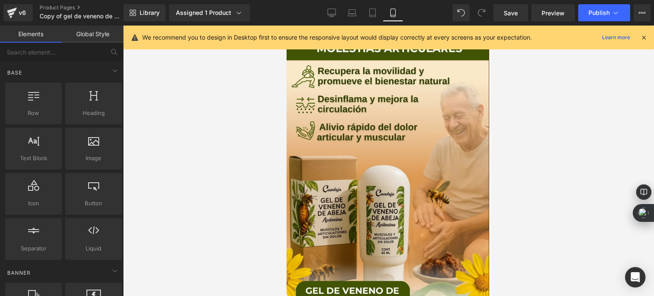
click at [245, 163] on div at bounding box center [388, 161] width 531 height 270
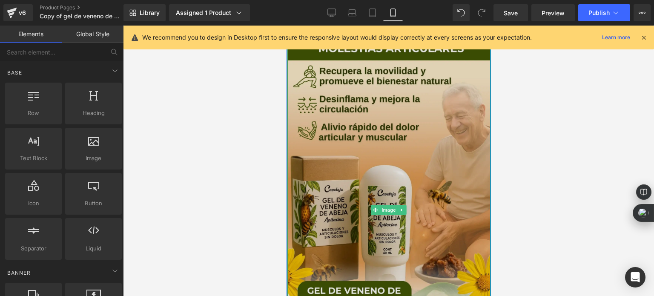
scroll to position [203, 0]
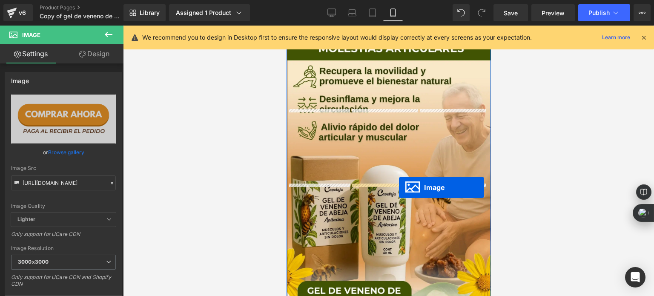
scroll to position [288, 0]
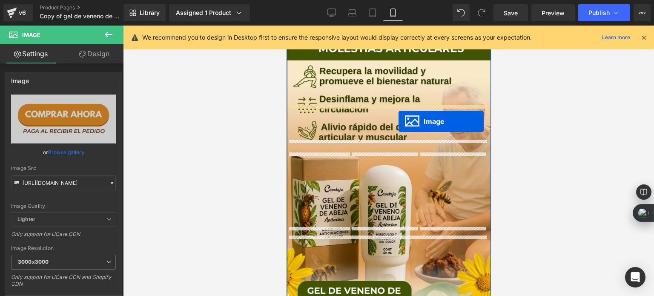
drag, startPoint x: 384, startPoint y: 197, endPoint x: 398, endPoint y: 121, distance: 77.5
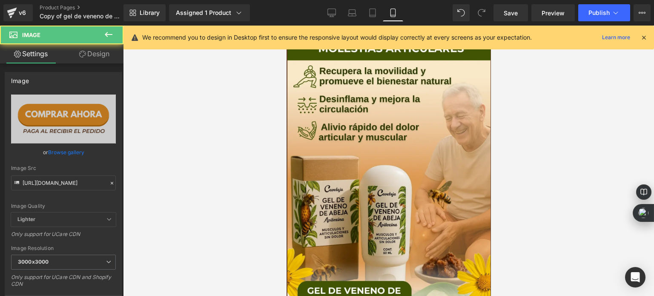
click at [229, 146] on div at bounding box center [388, 161] width 531 height 270
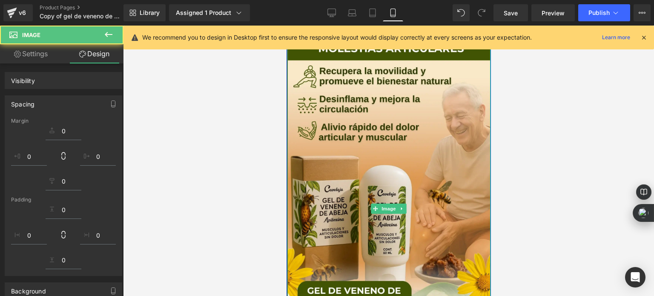
click at [232, 139] on div at bounding box center [388, 161] width 531 height 270
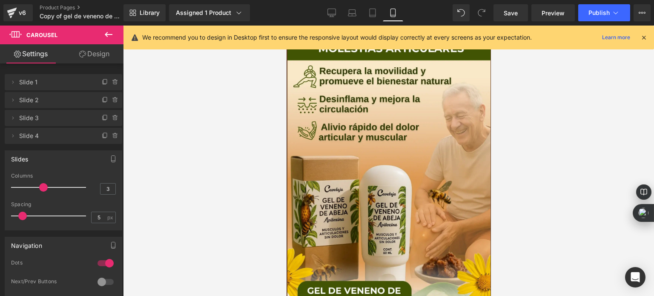
click at [96, 57] on link "Design" at bounding box center [94, 53] width 62 height 19
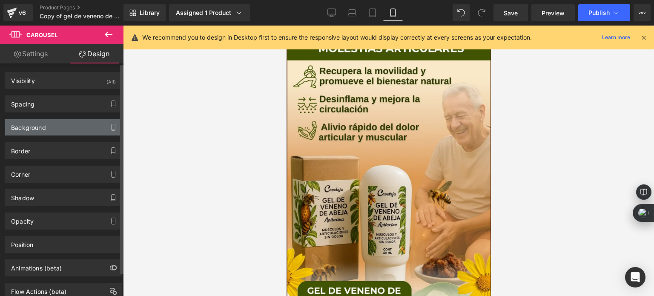
click at [60, 128] on div "Background" at bounding box center [63, 127] width 117 height 16
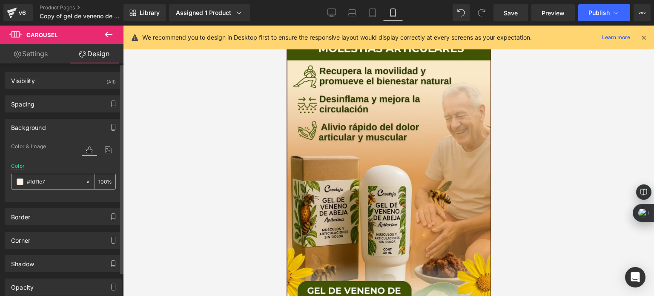
click at [56, 177] on input "#fdf1e7" at bounding box center [54, 181] width 54 height 9
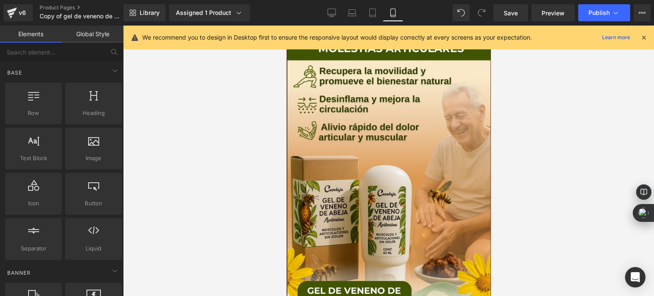
click at [169, 134] on div at bounding box center [388, 161] width 531 height 270
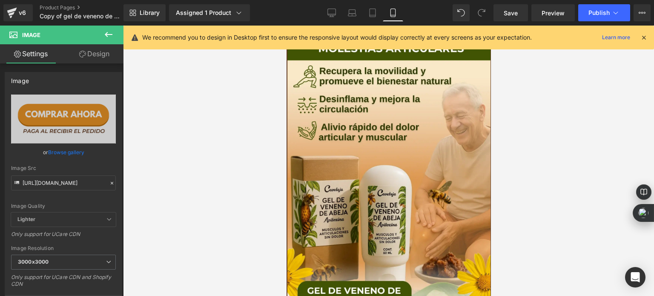
click at [103, 59] on link "Design" at bounding box center [94, 53] width 62 height 19
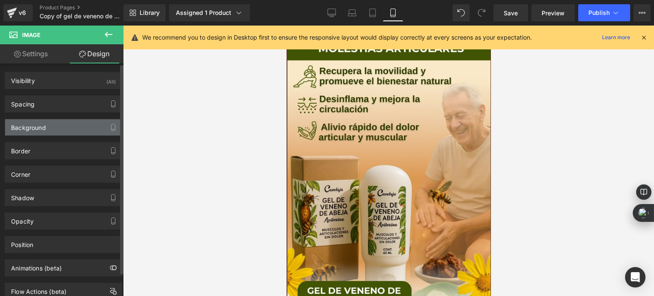
click at [61, 126] on div "Background" at bounding box center [63, 127] width 117 height 16
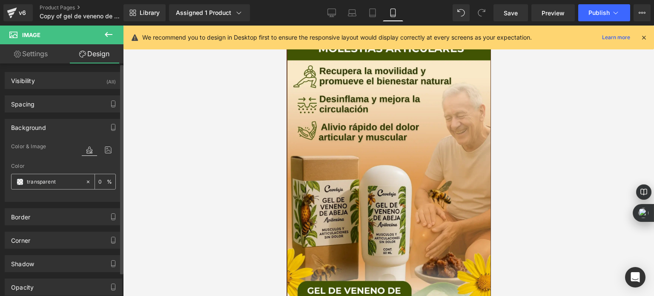
click at [49, 178] on input "transparent" at bounding box center [54, 181] width 54 height 9
paste input "#fdf1e7"
type input "#fdf1e7"
type input "100"
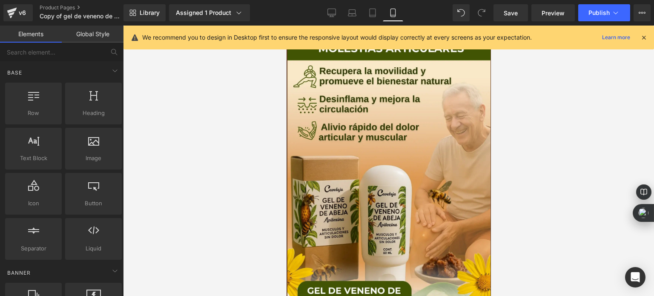
click at [193, 140] on div at bounding box center [388, 161] width 531 height 270
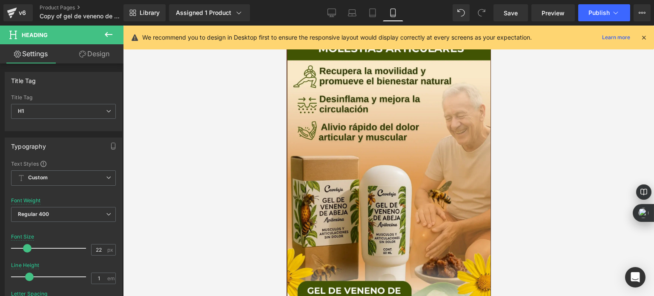
click at [104, 53] on link "Design" at bounding box center [94, 53] width 62 height 19
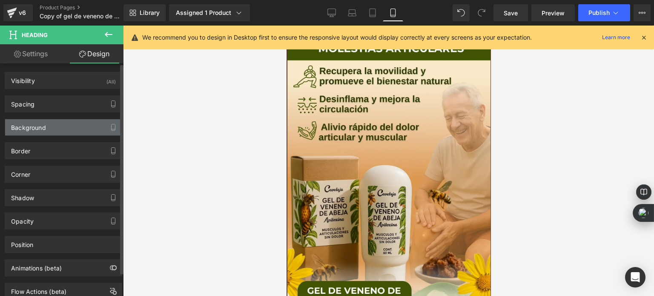
click at [44, 128] on div "Background" at bounding box center [28, 125] width 35 height 12
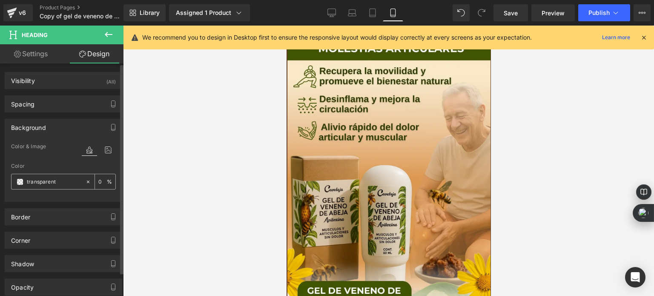
click at [49, 180] on input "transparent" at bounding box center [54, 181] width 54 height 9
paste input "#fdf1e7"
type input "#fdf1e7"
type input "100"
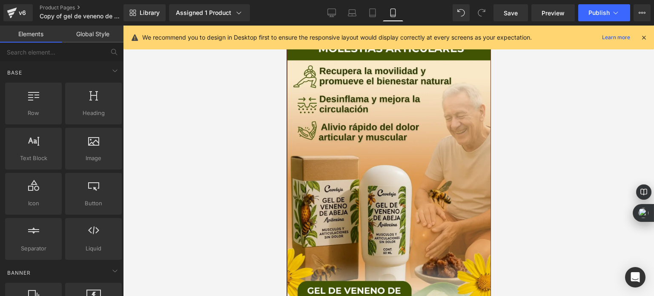
click at [198, 143] on div at bounding box center [388, 161] width 531 height 270
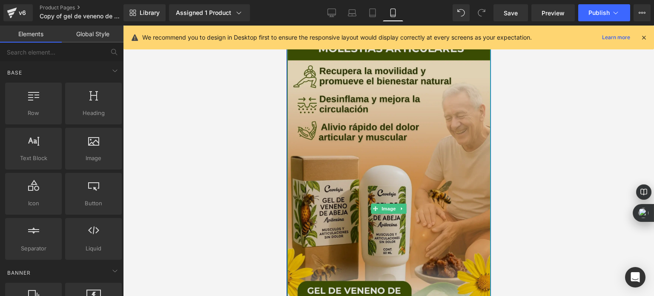
scroll to position [0, 0]
click at [383, 91] on img at bounding box center [388, 209] width 203 height 366
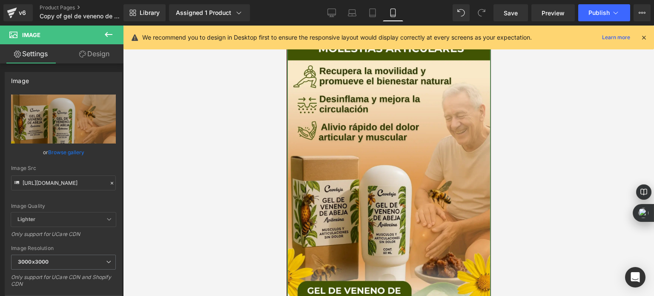
click at [91, 49] on link "Design" at bounding box center [94, 53] width 62 height 19
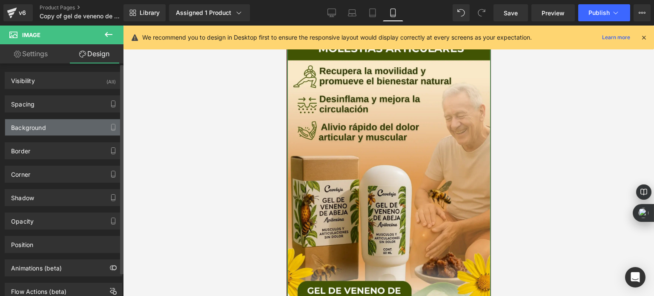
click at [58, 126] on div "Background" at bounding box center [63, 127] width 117 height 16
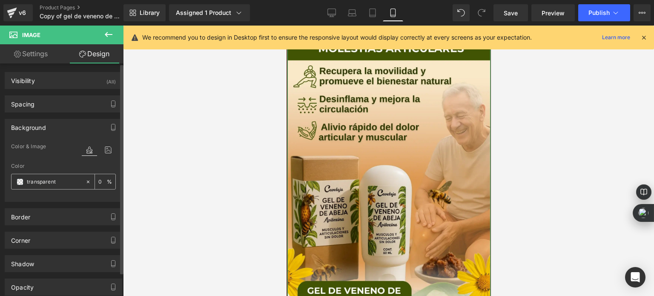
click at [56, 176] on div "transparent" at bounding box center [48, 181] width 74 height 15
drag, startPoint x: 56, startPoint y: 176, endPoint x: 58, endPoint y: 182, distance: 6.5
click at [58, 182] on div "transparent" at bounding box center [48, 181] width 74 height 15
click at [58, 182] on input "transparent" at bounding box center [54, 181] width 54 height 9
paste input "#fdf1e7"
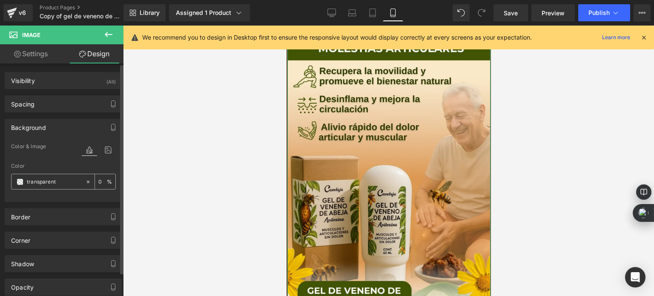
type input "#fdf1e7"
type input "100"
click at [214, 142] on div at bounding box center [388, 161] width 531 height 270
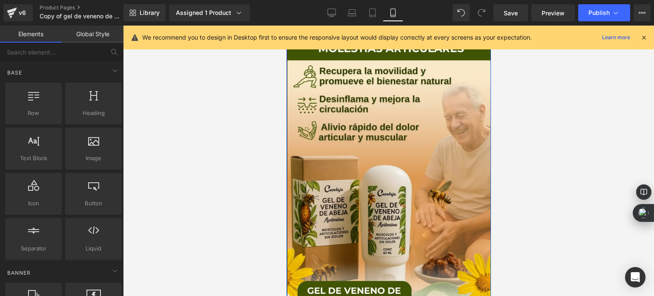
scroll to position [553, 0]
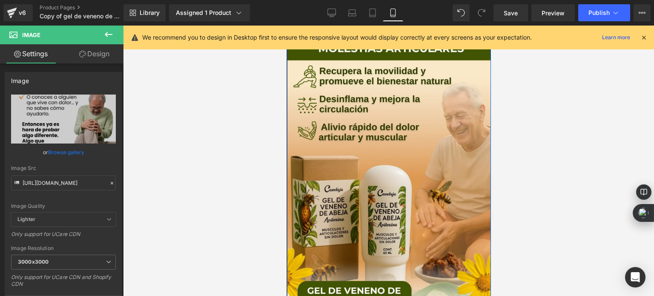
drag, startPoint x: 391, startPoint y: 62, endPoint x: 394, endPoint y: 71, distance: 9.4
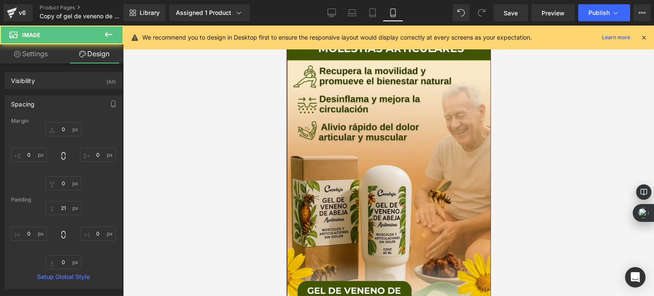
type input "0"
type input "21"
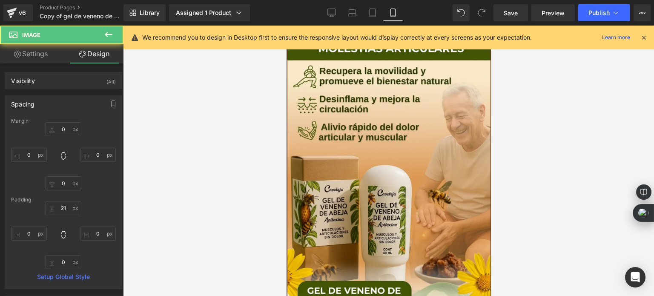
type input "0"
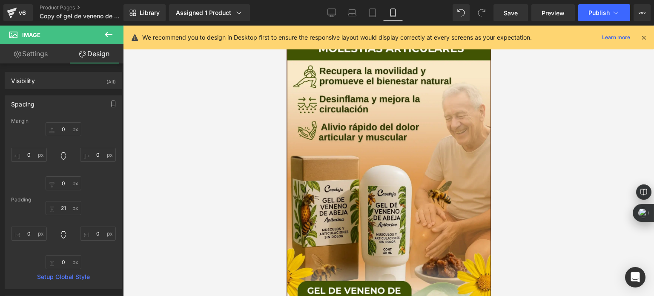
click at [97, 63] on link "Design" at bounding box center [94, 53] width 62 height 19
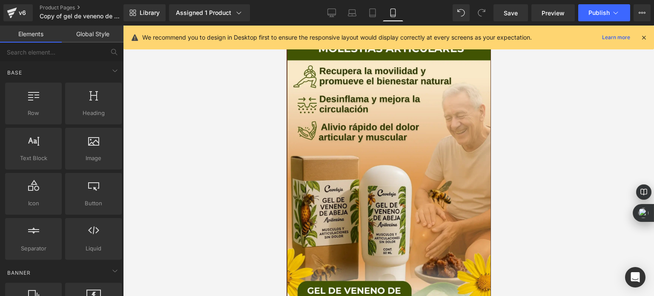
click at [178, 110] on div at bounding box center [388, 161] width 531 height 270
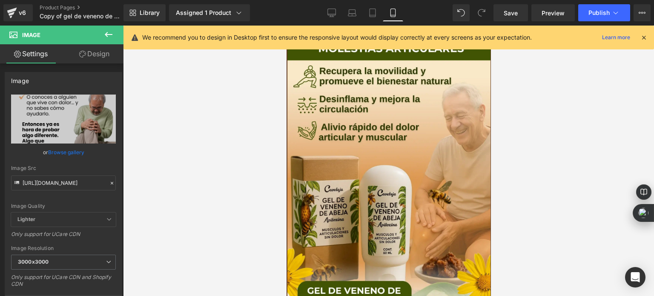
click at [100, 56] on link "Design" at bounding box center [94, 53] width 62 height 19
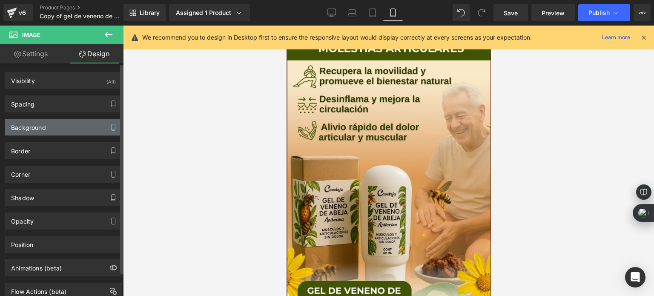
drag, startPoint x: 76, startPoint y: 127, endPoint x: 74, endPoint y: 133, distance: 6.6
click at [76, 127] on div "Background" at bounding box center [63, 127] width 117 height 16
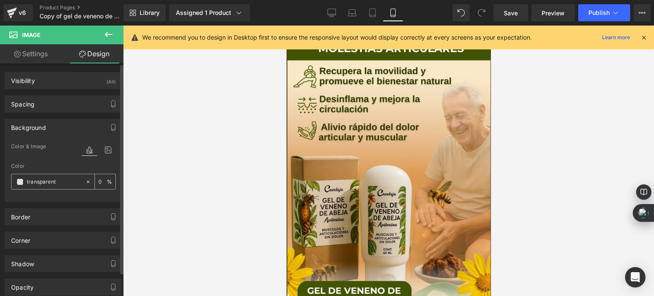
click at [63, 180] on input "transparent" at bounding box center [54, 181] width 54 height 9
paste input "#fdf1e7"
type input "#fdf1e7"
type input "100"
click at [200, 151] on div at bounding box center [388, 161] width 531 height 270
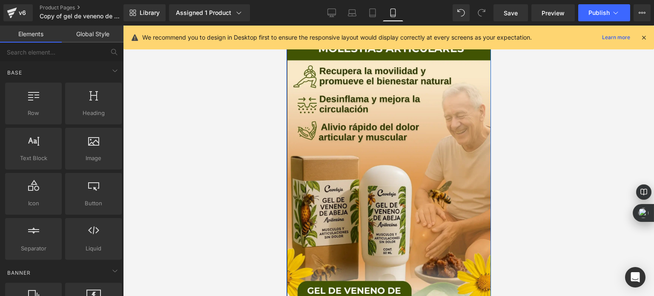
scroll to position [766, 0]
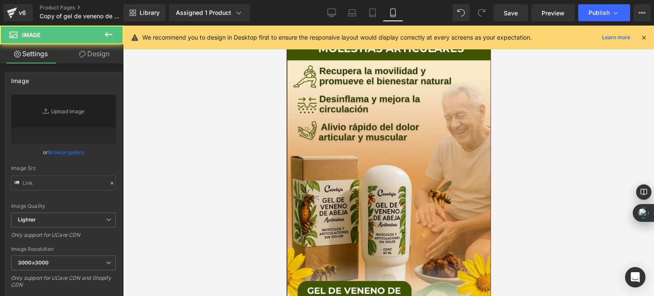
type input "https://cdn.shopify.com/s/files/1/0535/0549/1125/files/Endulza_tus_dias_de_mane…"
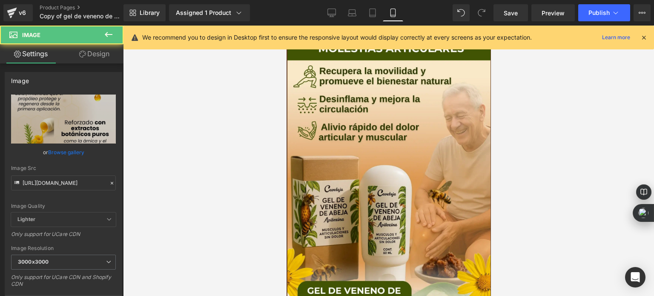
click at [104, 60] on link "Design" at bounding box center [94, 53] width 62 height 19
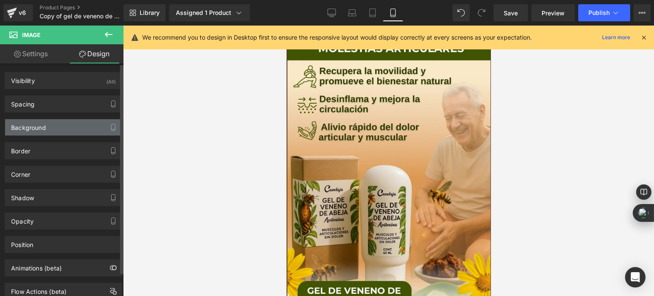
click at [63, 124] on div "Background" at bounding box center [63, 127] width 117 height 16
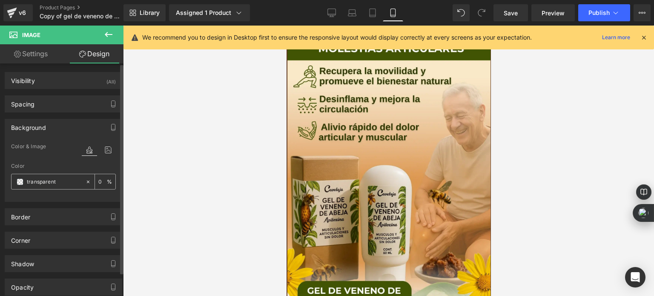
click at [68, 181] on input "transparent" at bounding box center [54, 181] width 54 height 9
paste input "#fdf1e7"
type input "#fdf1e7"
type input "100"
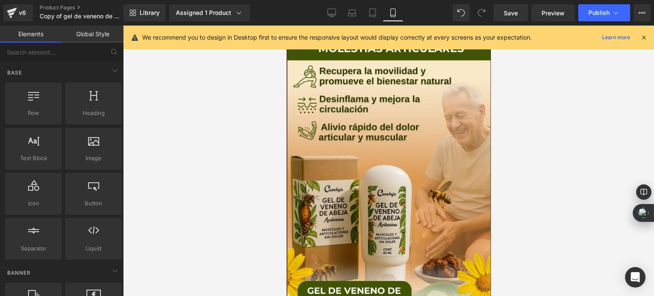
click at [156, 172] on div at bounding box center [388, 161] width 531 height 270
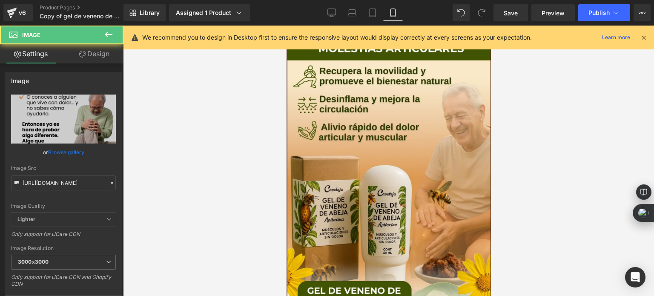
click at [95, 61] on link "Design" at bounding box center [94, 53] width 62 height 19
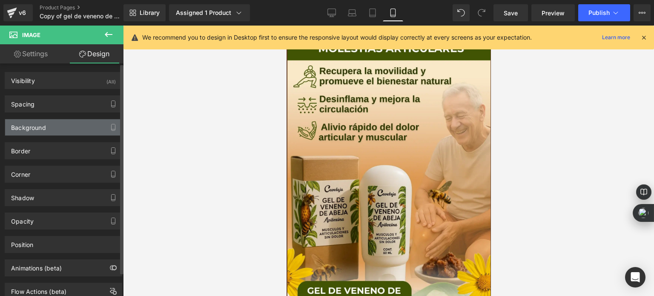
click at [61, 124] on div "Background" at bounding box center [63, 127] width 117 height 16
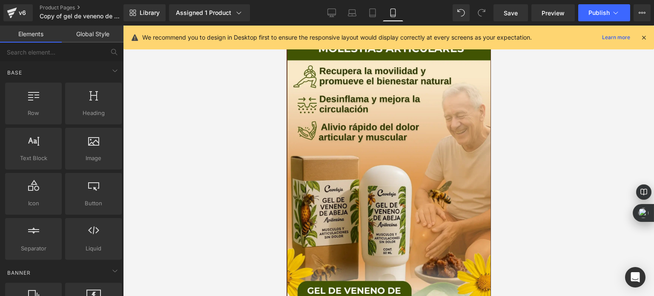
click at [228, 133] on div at bounding box center [388, 161] width 531 height 270
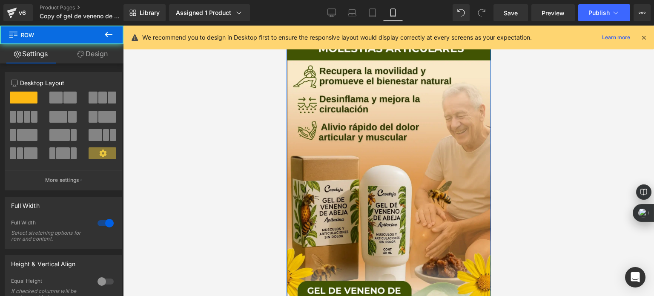
click at [97, 60] on link "Design" at bounding box center [93, 53] width 62 height 19
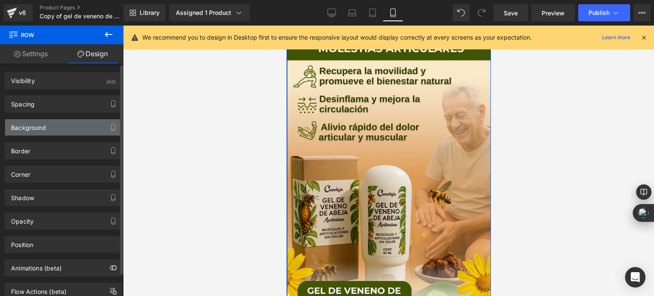
click at [52, 123] on div "Background" at bounding box center [63, 127] width 117 height 16
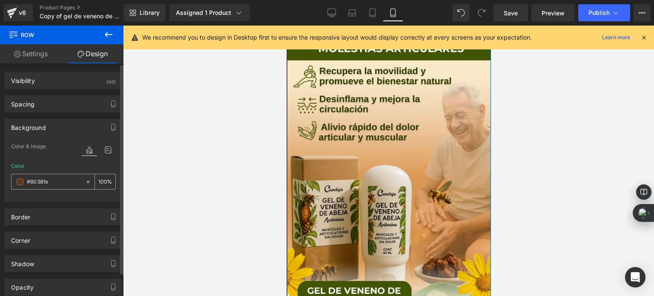
click at [60, 180] on input "#60381e" at bounding box center [54, 181] width 54 height 9
paste input "fdf1e7"
type input "#fdf1e7"
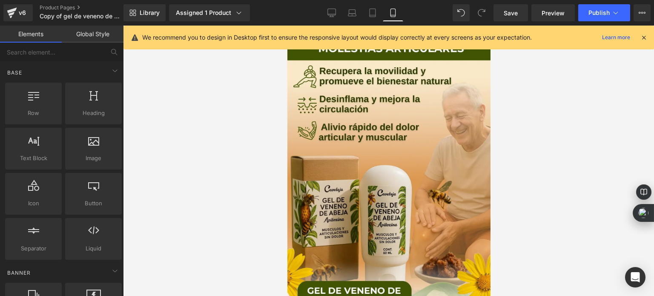
click at [229, 141] on div at bounding box center [388, 161] width 531 height 270
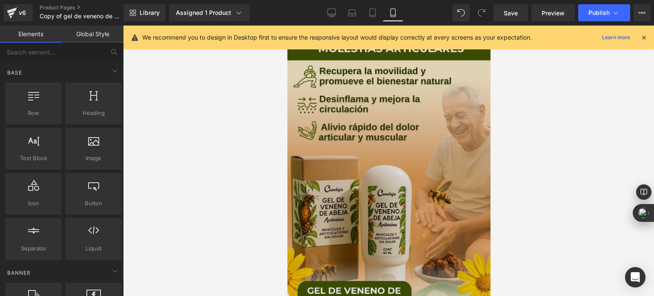
scroll to position [298, 0]
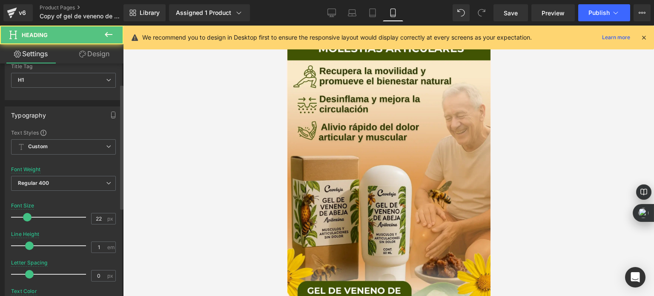
scroll to position [128, 0]
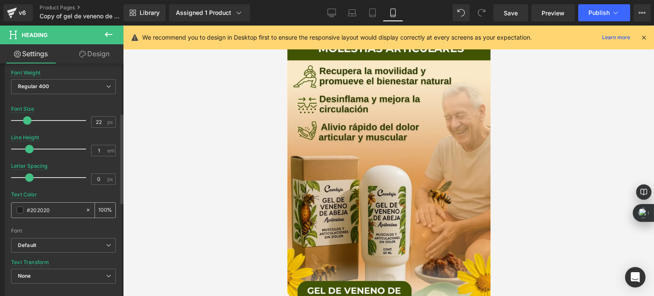
click at [20, 208] on span at bounding box center [20, 209] width 7 height 7
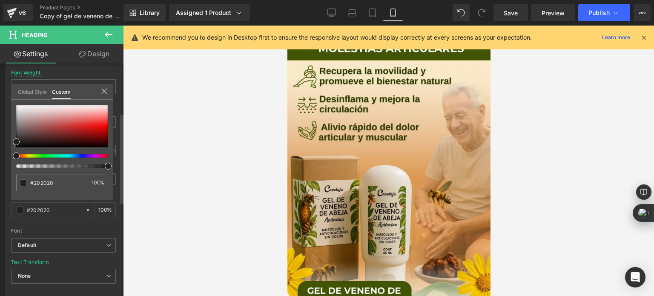
type input "#212121"
drag, startPoint x: 21, startPoint y: 154, endPoint x: 17, endPoint y: 154, distance: 4.3
click at [17, 154] on div at bounding box center [59, 155] width 92 height 3
type input "#7c2507"
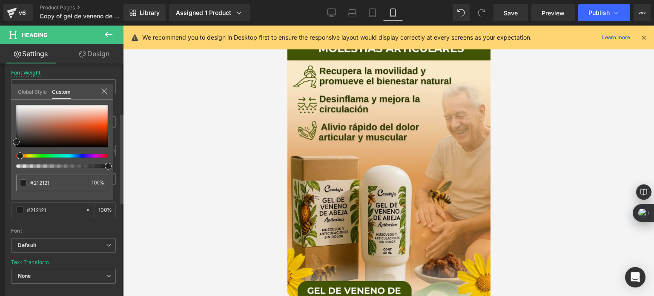
type input "#7c2507"
type input "#882606"
type input "#982a05"
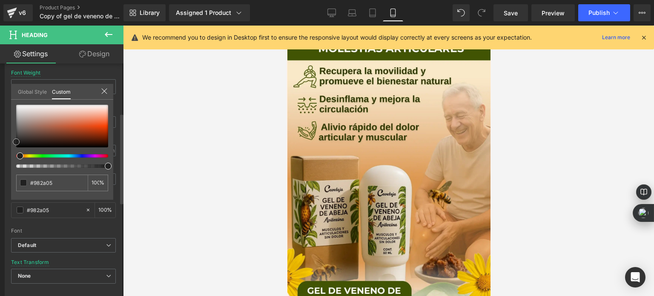
type input "#9f2a04"
type input "#a12901"
type input "#a22900"
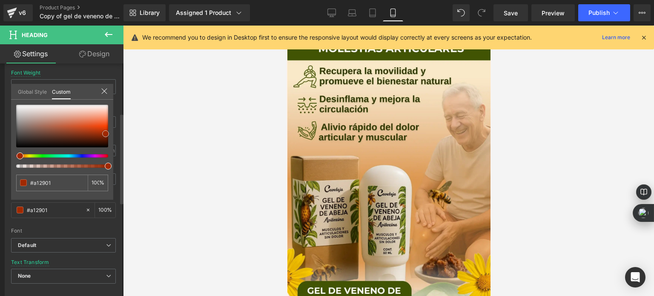
type input "#a22900"
type input "#a32800"
type input "#9e2700"
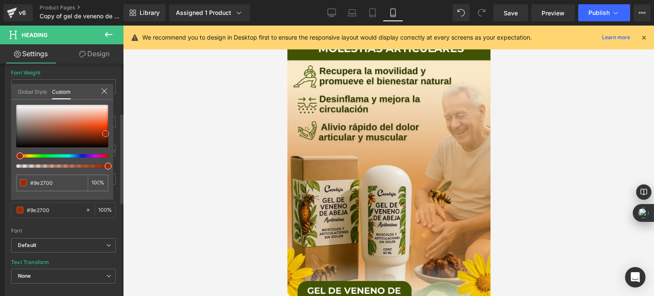
type input "#932400"
type input "#8e2300"
drag, startPoint x: 100, startPoint y: 134, endPoint x: 122, endPoint y: 145, distance: 24.2
click at [122, 145] on div "Title Tag H1 H2 H3 H4 H5 H6 Title Tag H1 H1 H2 H3 H4 H5 H6 Typography Text Styl…" at bounding box center [61, 181] width 123 height 236
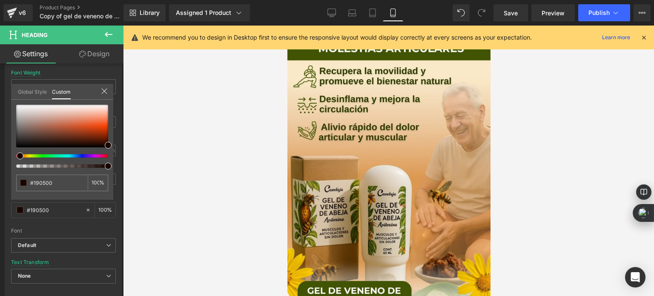
click at [194, 149] on div at bounding box center [388, 161] width 531 height 270
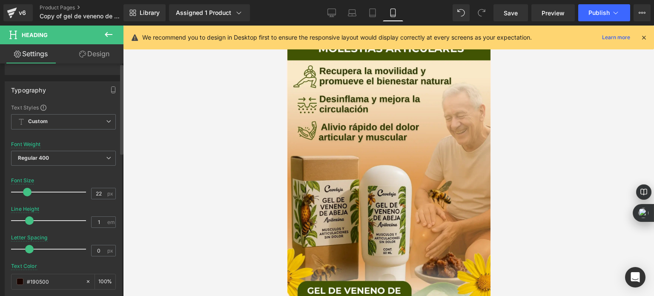
scroll to position [85, 0]
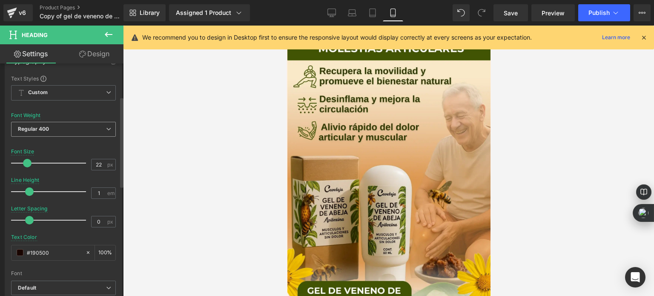
click at [66, 127] on span "Regular 400" at bounding box center [63, 129] width 105 height 15
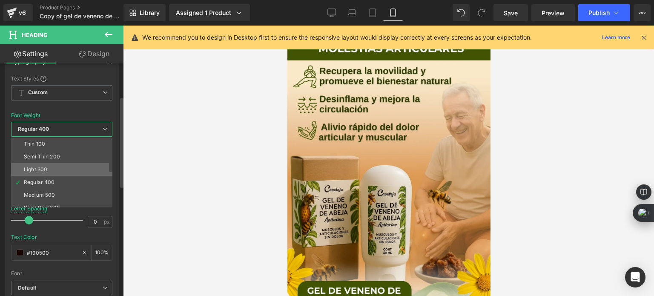
click at [48, 172] on li "Light 300" at bounding box center [63, 169] width 105 height 13
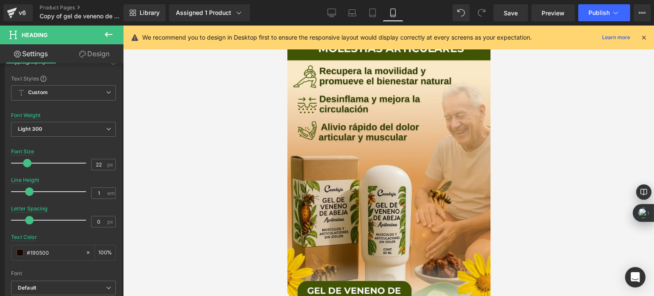
click at [211, 150] on div at bounding box center [388, 161] width 531 height 270
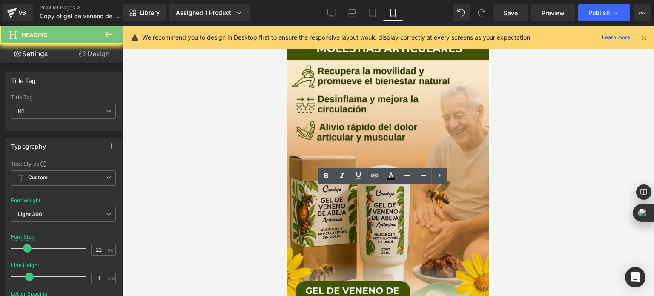
click at [325, 178] on icon at bounding box center [326, 176] width 10 height 10
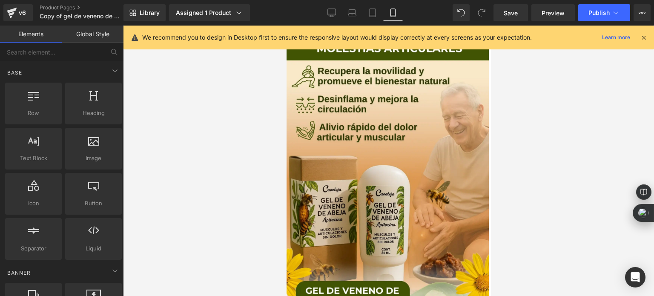
click at [240, 217] on div at bounding box center [388, 161] width 531 height 270
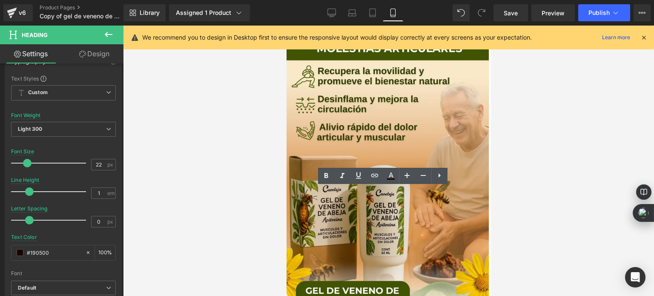
drag, startPoint x: 315, startPoint y: 198, endPoint x: 423, endPoint y: 222, distance: 110.3
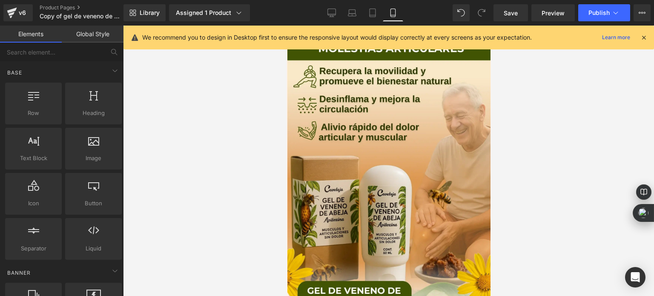
click at [218, 155] on div at bounding box center [388, 161] width 531 height 270
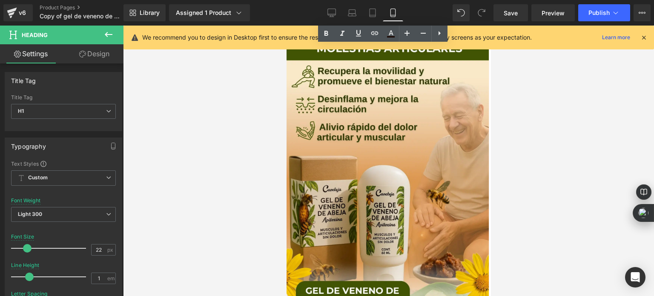
scroll to position [1490, 0]
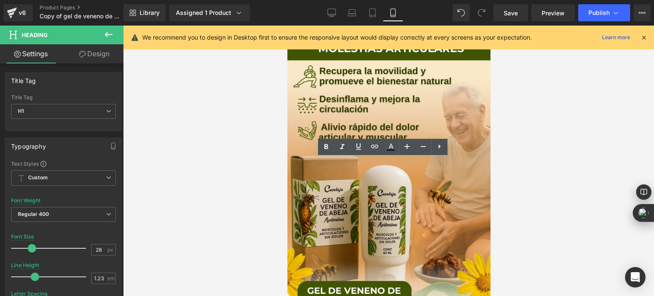
click at [242, 185] on div at bounding box center [388, 161] width 531 height 270
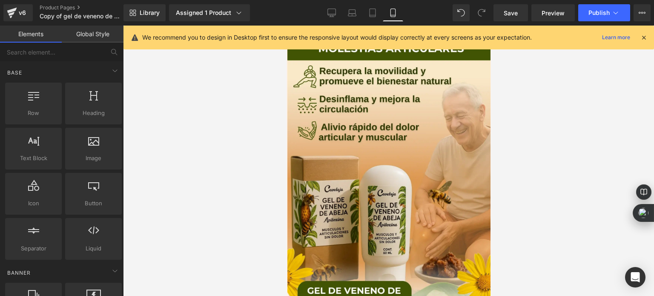
scroll to position [383, 0]
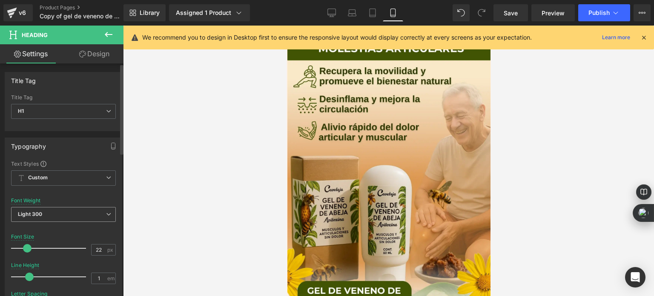
click at [104, 208] on span "Light 300" at bounding box center [63, 214] width 105 height 15
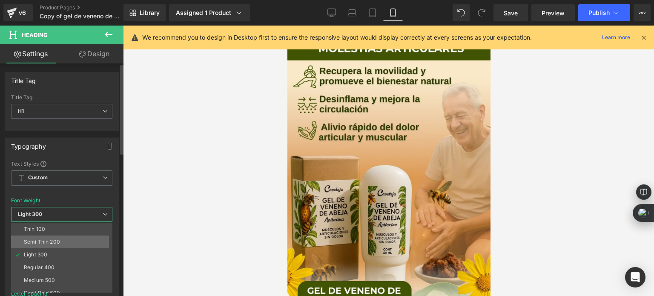
click at [69, 237] on li "Semi Thin 200" at bounding box center [63, 241] width 105 height 13
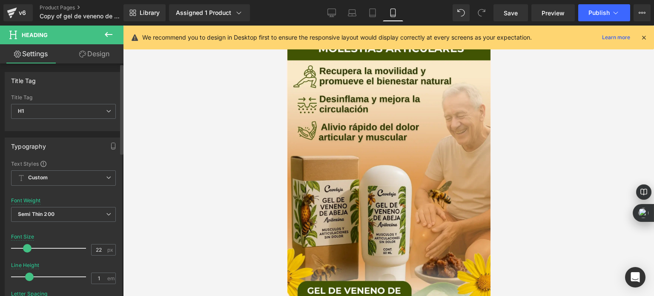
click at [28, 274] on span at bounding box center [29, 276] width 9 height 9
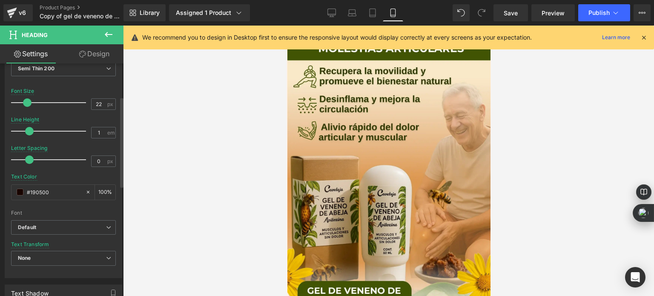
scroll to position [170, 0]
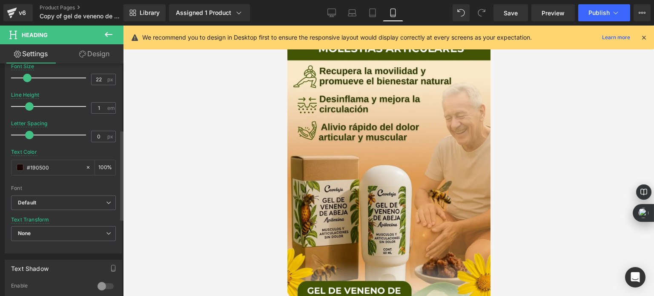
click at [79, 224] on div "Text Transform None None Uppercase Lowercase Capitalize" at bounding box center [63, 234] width 105 height 34
click at [80, 231] on span "None" at bounding box center [63, 233] width 105 height 15
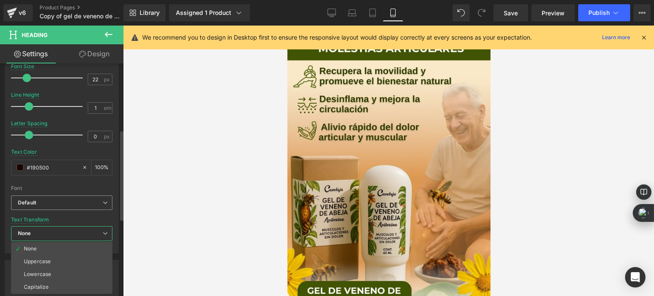
click at [51, 202] on b "Default" at bounding box center [60, 202] width 85 height 7
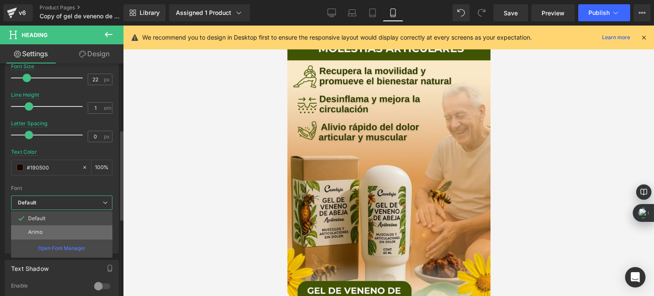
click at [47, 228] on li "Arimo" at bounding box center [61, 232] width 101 height 14
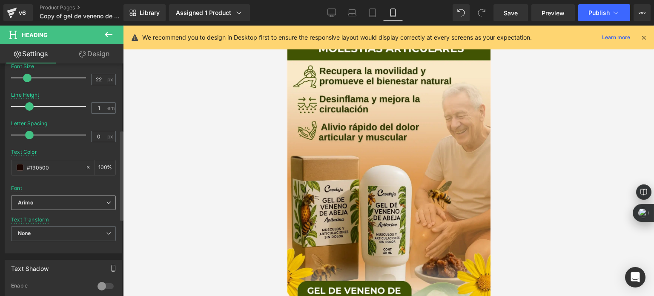
click at [97, 199] on b "Arimo" at bounding box center [62, 202] width 88 height 7
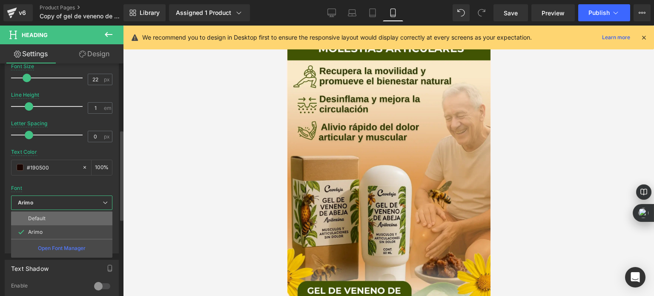
click at [78, 217] on li "Default" at bounding box center [61, 219] width 101 height 14
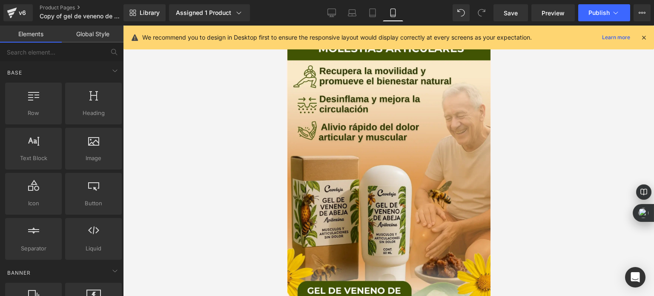
click at [206, 175] on div at bounding box center [388, 161] width 531 height 270
click at [204, 176] on div at bounding box center [388, 161] width 531 height 270
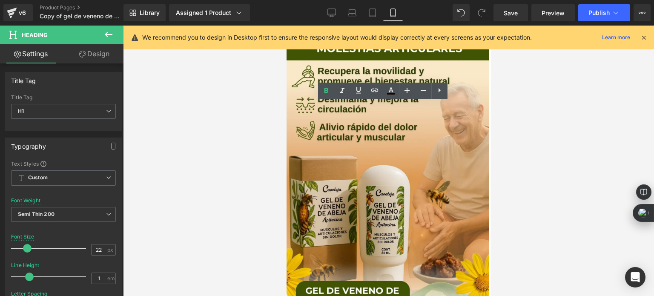
click at [178, 121] on div at bounding box center [388, 161] width 531 height 270
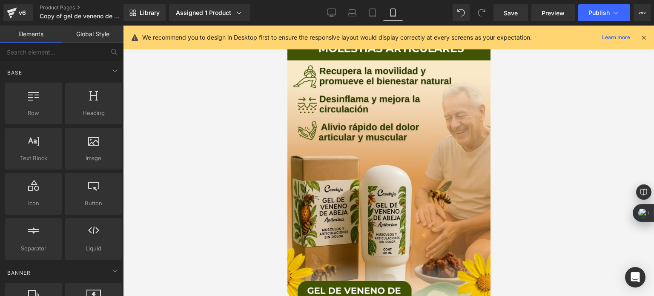
scroll to position [213, 0]
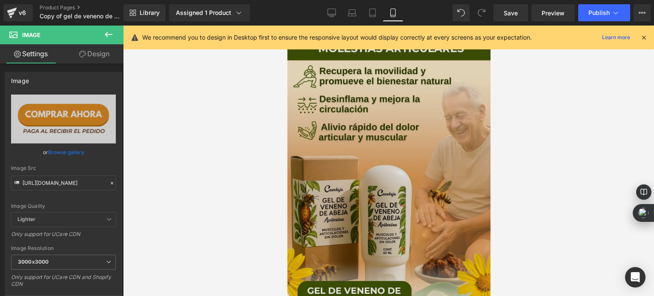
scroll to position [255, 0]
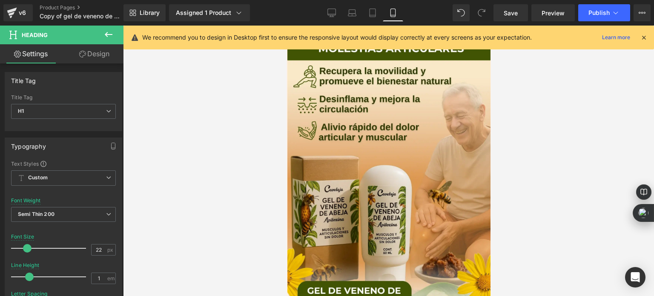
click at [93, 60] on link "Design" at bounding box center [94, 53] width 62 height 19
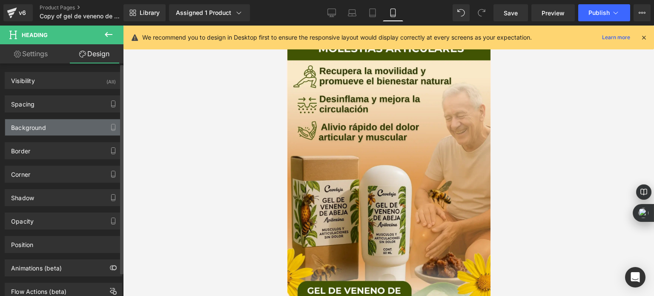
click at [66, 124] on div "Background" at bounding box center [63, 127] width 117 height 16
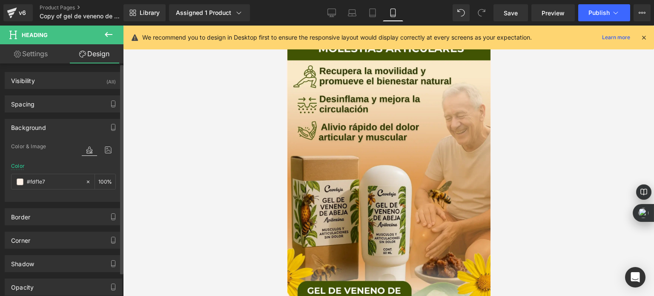
click at [51, 172] on div "Color #fdf1e7 100 %" at bounding box center [63, 181] width 105 height 36
click at [51, 173] on div "Color #fdf1e7 100 %" at bounding box center [63, 181] width 105 height 36
click at [51, 174] on div "#fdf1e7" at bounding box center [48, 181] width 74 height 15
click at [50, 178] on input "#fdf1e7" at bounding box center [54, 181] width 54 height 9
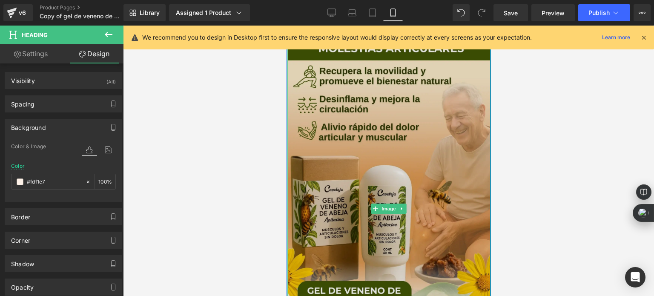
scroll to position [298, 0]
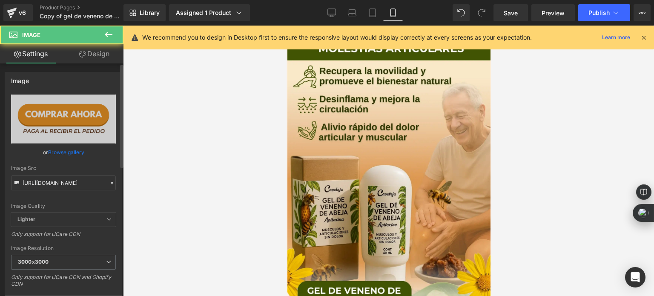
click at [68, 173] on div "Image Src https://cdn.shopify.com/s/files/1/0535/0549/1125/files/Anadir_un_titu…" at bounding box center [63, 177] width 105 height 25
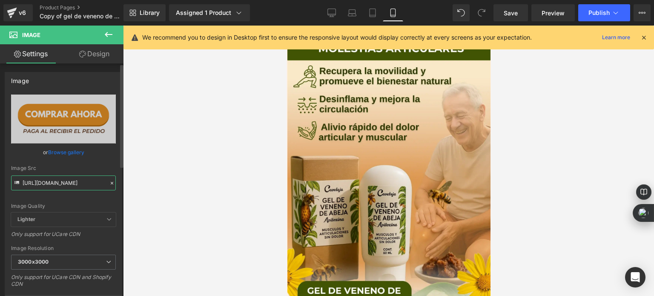
click at [69, 175] on input "https://cdn.shopify.com/s/files/1/0535/0549/1125/files/Anadir_un_titulo_48_3000…" at bounding box center [63, 182] width 105 height 15
paste input "HAZ_TU_PEDIDO_HOY_Y_LLEVA_DE_OBSEQUIO_NUESTROS_DELICIOSOS_8.png?v=1758787988"
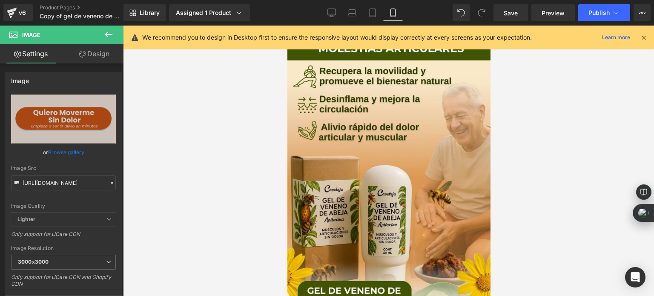
scroll to position [0, 0]
click at [220, 167] on div at bounding box center [388, 161] width 531 height 270
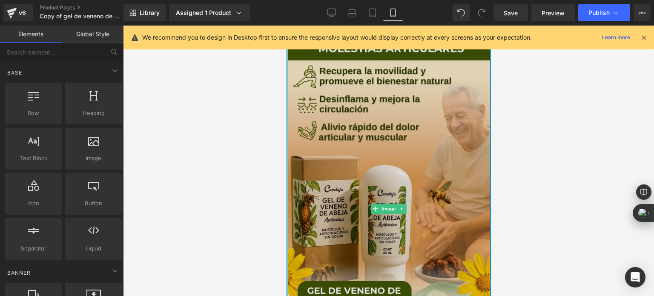
scroll to position [255, 0]
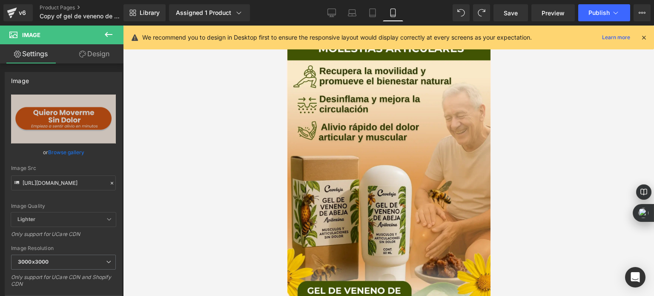
click at [237, 123] on div at bounding box center [388, 161] width 531 height 270
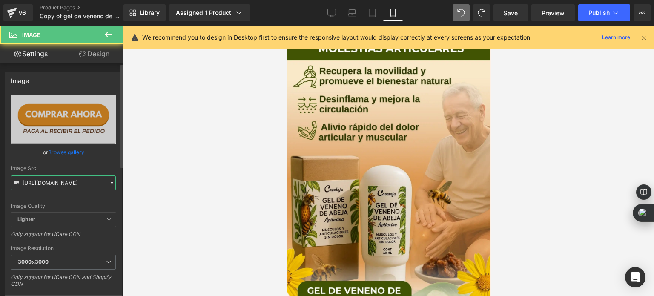
click at [61, 181] on input "https://cdn.shopify.com/s/files/1/0535/0549/1125/files/Anadir_un_titulo_48_3000…" at bounding box center [63, 182] width 105 height 15
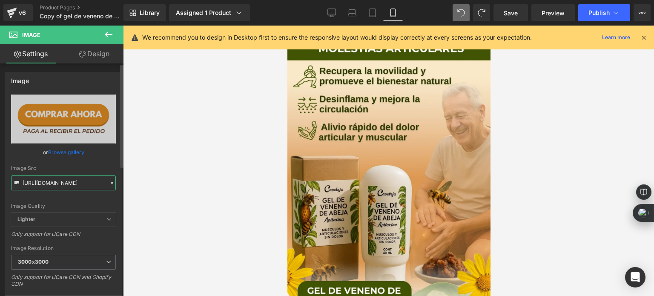
click at [61, 181] on input "https://cdn.shopify.com/s/files/1/0535/0549/1125/files/Anadir_un_titulo_48_3000…" at bounding box center [63, 182] width 105 height 15
paste input "HAZ_TU_PEDIDO_HOY_Y_LLEVA_DE_OBSEQUIO_NUESTROS_DELICIOSOS_9.png?v=1758788052"
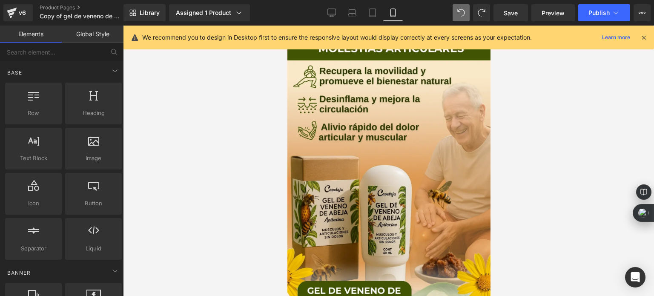
scroll to position [0, 0]
click at [218, 180] on div at bounding box center [388, 161] width 531 height 270
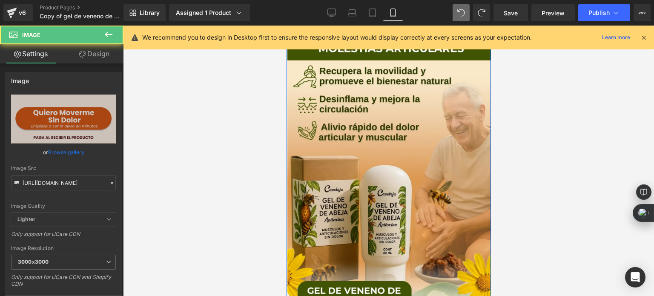
click at [244, 182] on div at bounding box center [388, 161] width 531 height 270
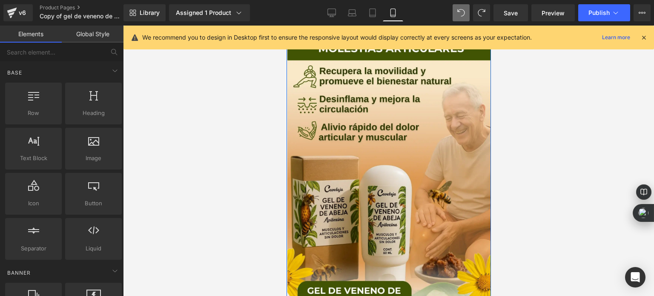
scroll to position [1618, 0]
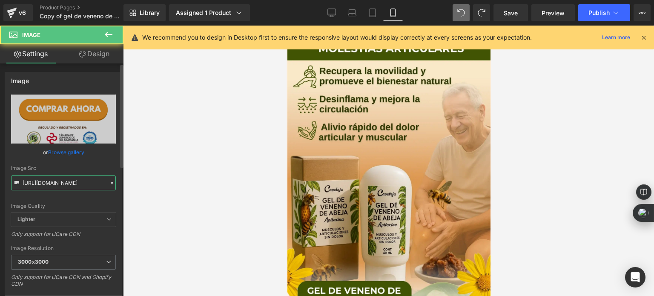
click at [73, 185] on input "https://cdn.shopify.com/s/files/1/0535/0549/1125/files/Anadir_un_titulo_49_3000…" at bounding box center [63, 182] width 105 height 15
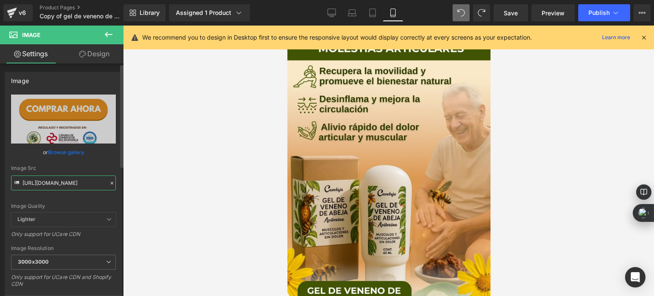
click at [73, 185] on input "https://cdn.shopify.com/s/files/1/0535/0549/1125/files/Anadir_un_titulo_49_3000…" at bounding box center [63, 182] width 105 height 15
paste input "70.png?v=1758788204"
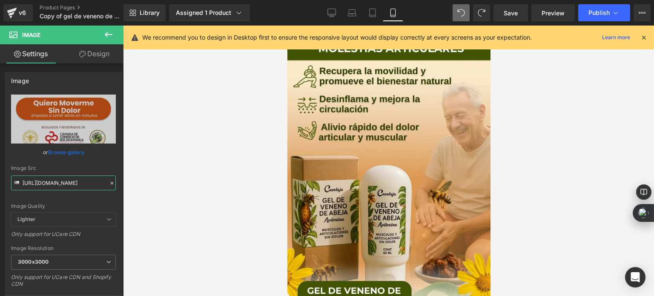
scroll to position [2086, 0]
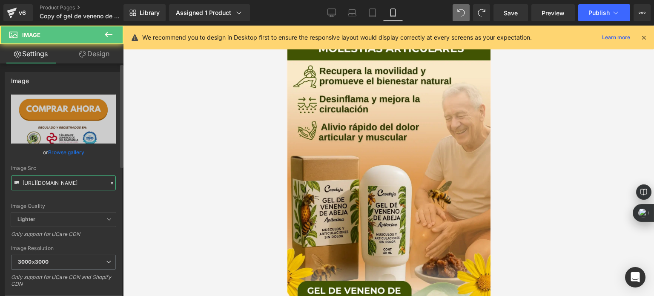
click at [69, 178] on input "https://cdn.shopify.com/s/files/1/0535/0549/1125/files/Anadir_un_titulo_49_3000…" at bounding box center [63, 182] width 105 height 15
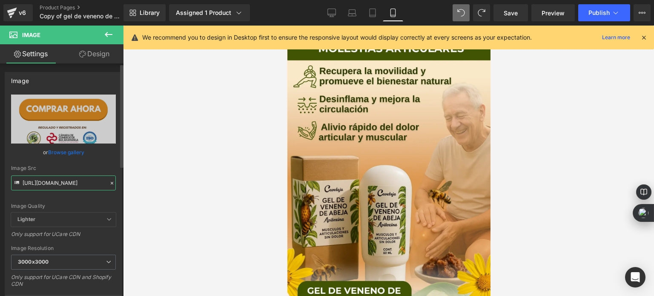
click at [69, 178] on input "https://cdn.shopify.com/s/files/1/0535/0549/1125/files/Anadir_un_titulo_49_3000…" at bounding box center [63, 182] width 105 height 15
paste input "70.png?v=1758788204"
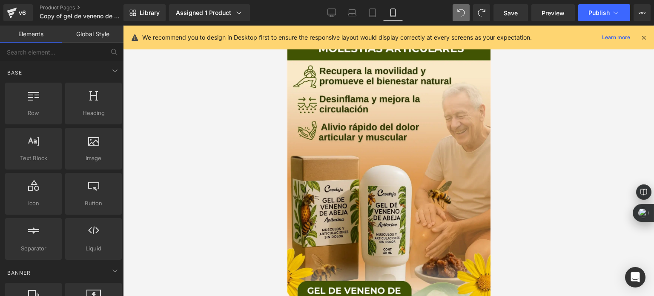
scroll to position [0, 0]
click at [246, 141] on div at bounding box center [388, 161] width 531 height 270
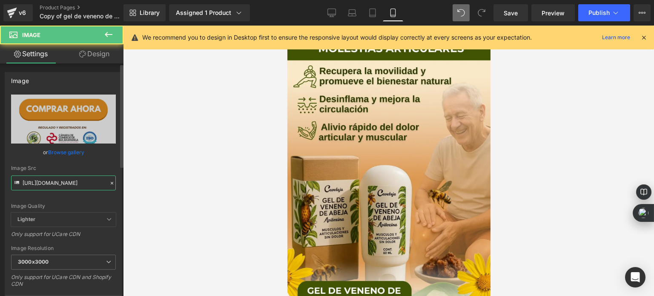
click at [53, 177] on input "https://cdn.shopify.com/s/files/1/0535/0549/1125/files/Anadir_un_titulo_49_3000…" at bounding box center [63, 182] width 105 height 15
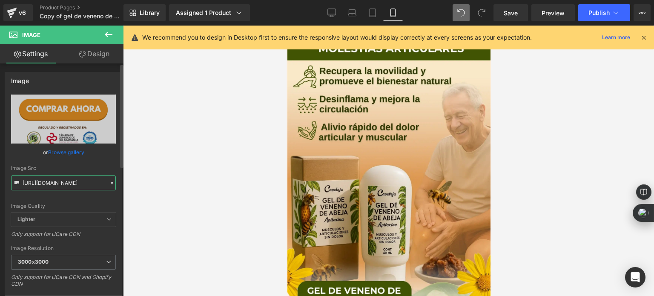
click at [53, 177] on input "https://cdn.shopify.com/s/files/1/0535/0549/1125/files/Anadir_un_titulo_49_3000…" at bounding box center [63, 182] width 105 height 15
paste input "70.png?v=1758788204"
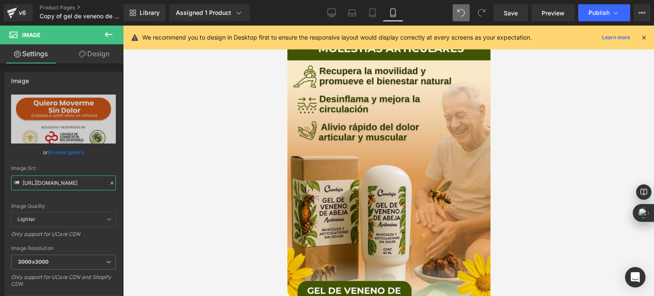
scroll to position [3746, 0]
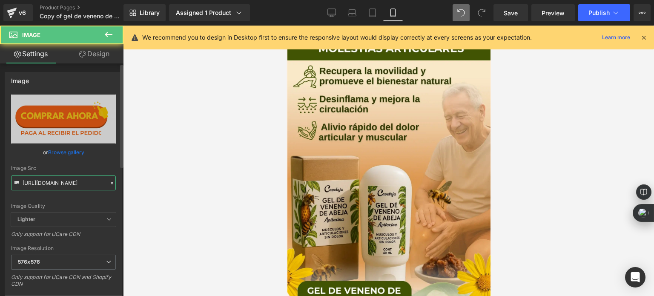
click at [44, 185] on input "https://cdn.shopify.com/s/files/1/0535/0549/1125/files/Aadirunttulo10-ezgif.com…" at bounding box center [63, 182] width 105 height 15
click at [44, 186] on input "https://cdn.shopify.com/s/files/1/0535/0549/1125/files/Aadirunttulo10-ezgif.com…" at bounding box center [63, 182] width 105 height 15
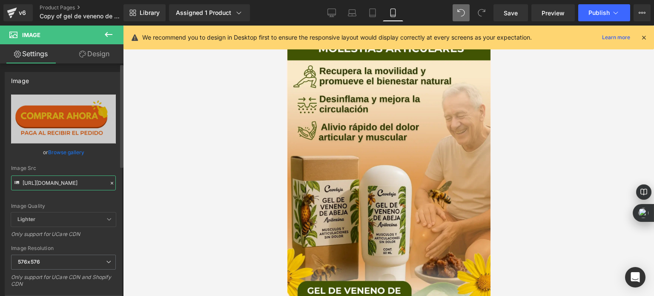
click at [44, 186] on input "https://cdn.shopify.com/s/files/1/0535/0549/1125/files/Aadirunttulo10-ezgif.com…" at bounding box center [63, 182] width 105 height 15
paste input "nadir_un_titulo_70.png?v=1758788204"
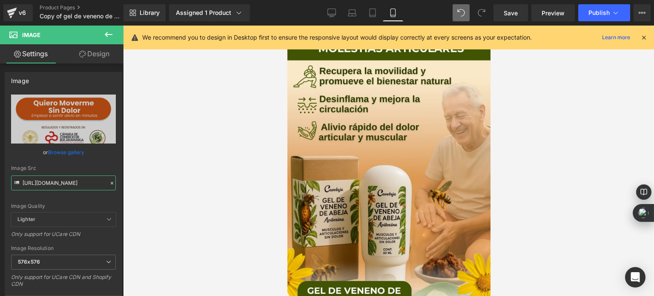
scroll to position [3107, 0]
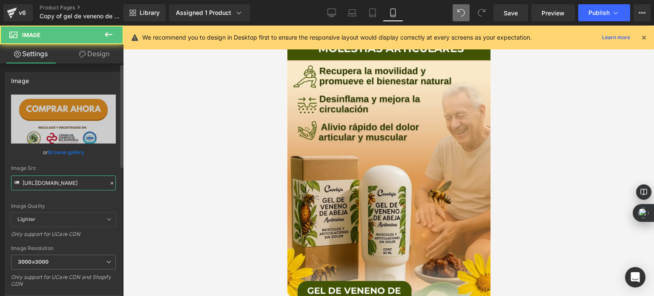
click at [51, 183] on input "https://cdn.shopify.com/s/files/1/0535/0549/1125/files/Anadir_un_titulo_49_3000…" at bounding box center [63, 182] width 105 height 15
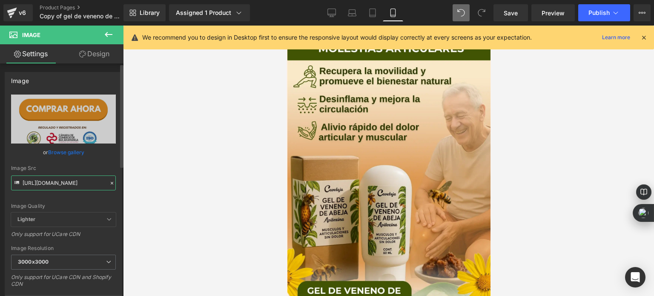
click at [51, 183] on input "https://cdn.shopify.com/s/files/1/0535/0549/1125/files/Anadir_un_titulo_49_3000…" at bounding box center [63, 182] width 105 height 15
paste input "70.png?v=1758788204"
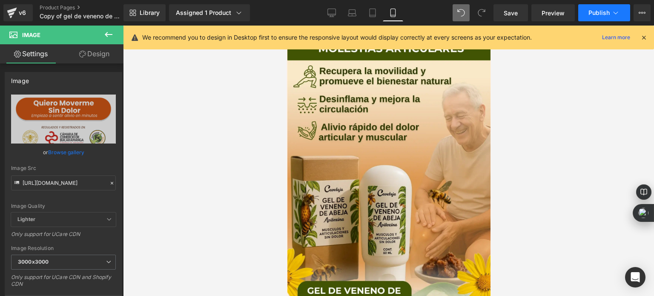
scroll to position [0, 0]
click at [584, 17] on button "Publish" at bounding box center [604, 12] width 52 height 17
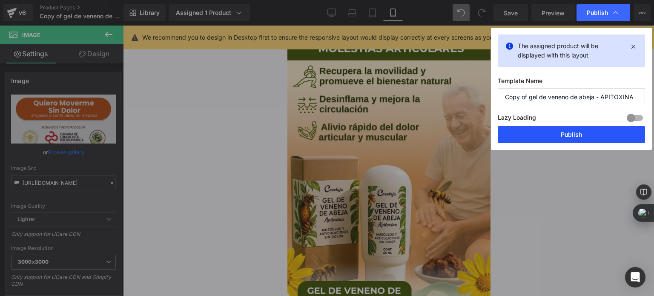
click at [538, 139] on button "Publish" at bounding box center [571, 134] width 147 height 17
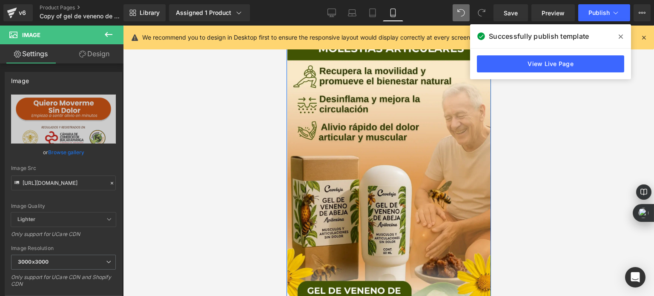
scroll to position [427, 0]
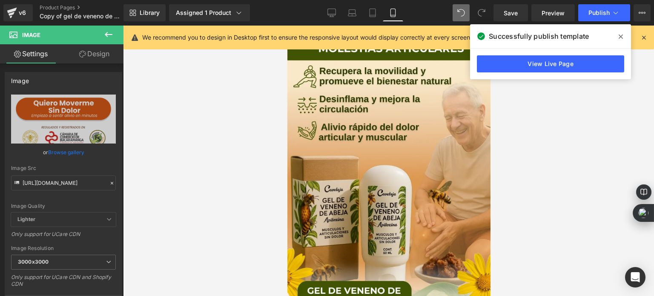
click at [208, 149] on div at bounding box center [388, 161] width 531 height 270
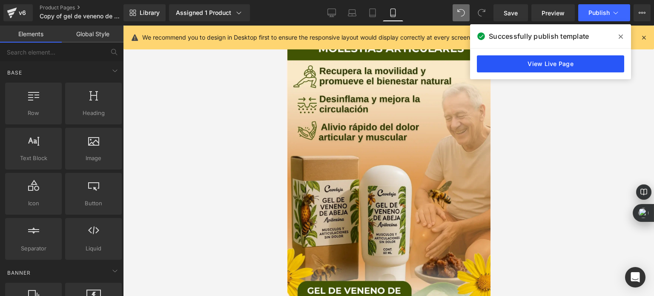
click at [516, 67] on link "View Live Page" at bounding box center [550, 63] width 147 height 17
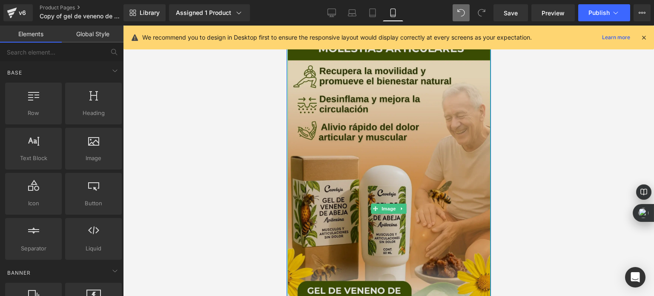
scroll to position [0, 0]
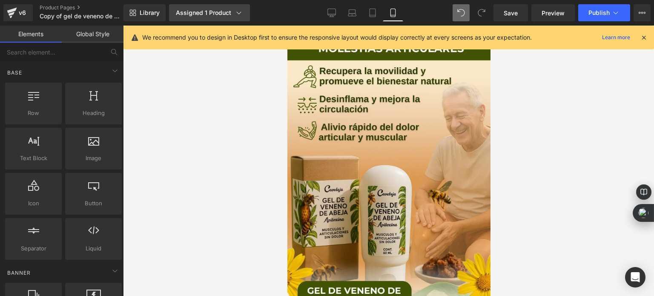
click at [232, 11] on div "Assigned 1 Product" at bounding box center [209, 13] width 67 height 9
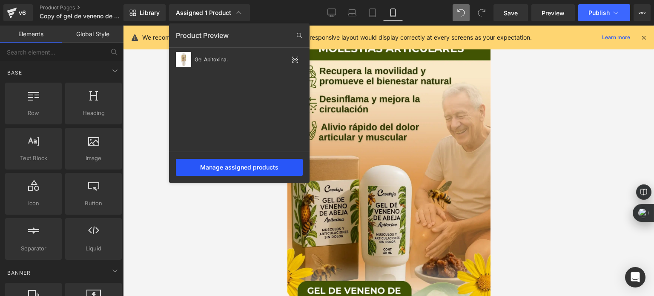
click at [261, 160] on div "Manage assigned products" at bounding box center [239, 167] width 127 height 17
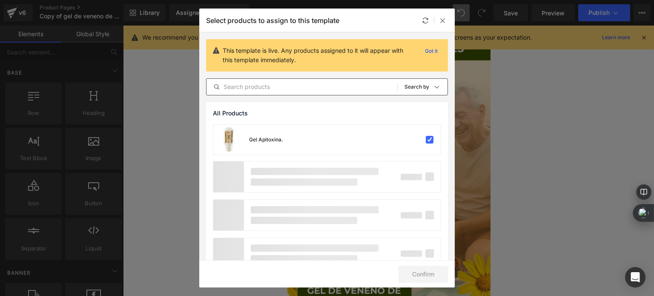
click at [289, 88] on input "text" at bounding box center [301, 87] width 191 height 10
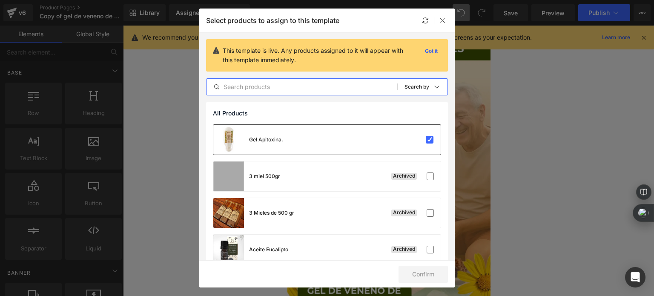
click at [428, 148] on div "Gel Apitoxina." at bounding box center [326, 140] width 227 height 30
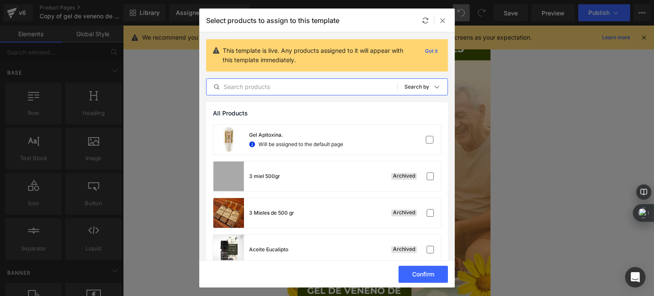
click at [358, 88] on input "text" at bounding box center [301, 87] width 191 height 10
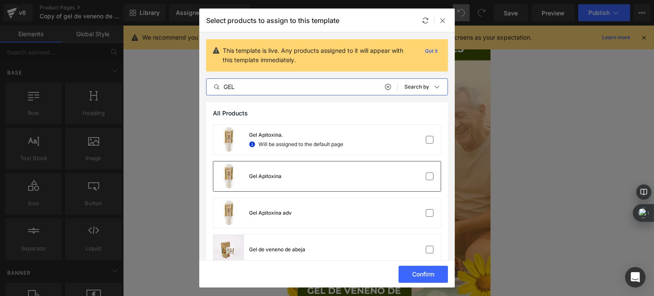
click at [336, 177] on div "Gel Apitoxina" at bounding box center [326, 176] width 227 height 30
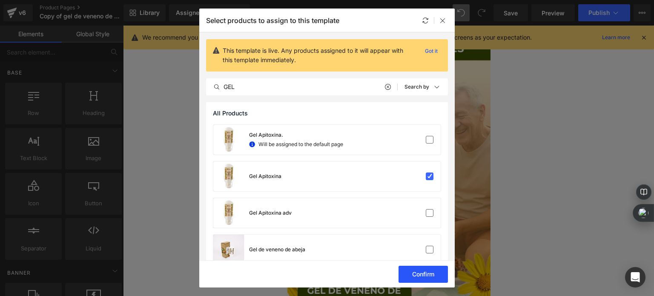
click at [412, 273] on button "Confirm" at bounding box center [422, 274] width 49 height 17
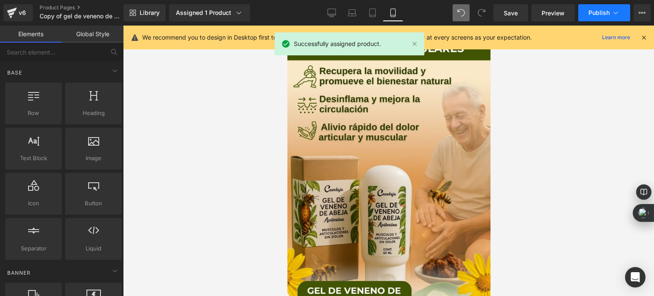
click at [589, 13] on span "Publish" at bounding box center [598, 12] width 21 height 7
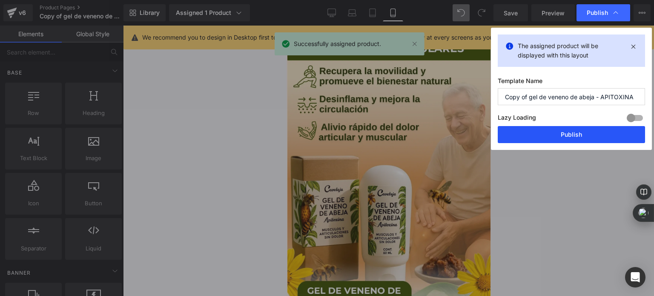
click at [560, 137] on button "Publish" at bounding box center [571, 134] width 147 height 17
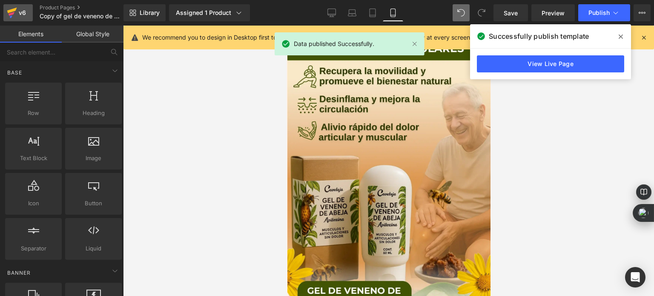
click at [23, 15] on div "v6" at bounding box center [22, 12] width 11 height 11
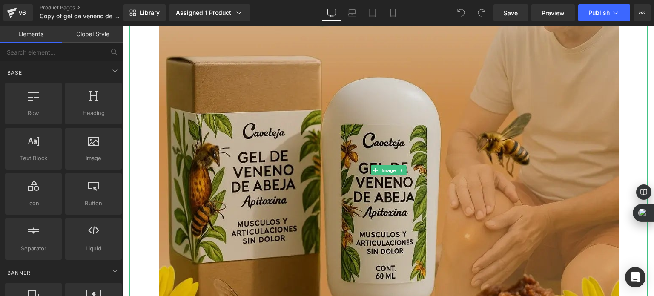
scroll to position [383, 0]
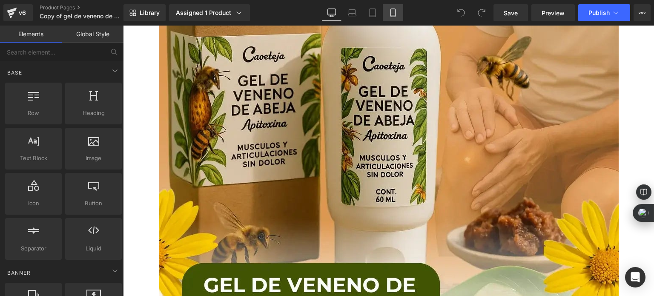
click at [387, 9] on link "Mobile" at bounding box center [393, 12] width 20 height 17
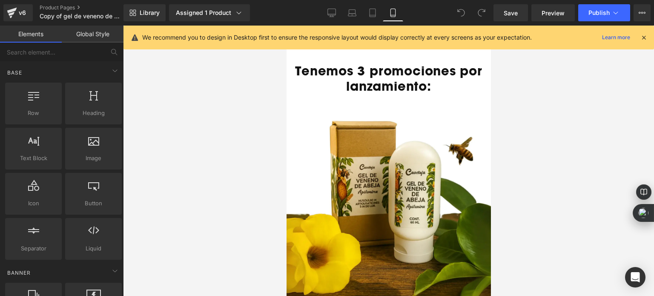
scroll to position [1447, 0]
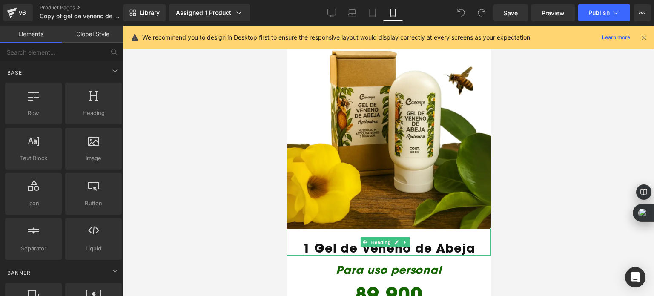
click at [329, 241] on h1 "1 Gel de Veneno de Abeja" at bounding box center [388, 248] width 204 height 14
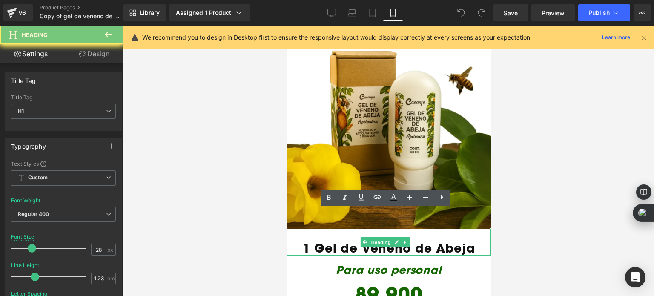
click at [329, 241] on h1 "1 Gel de Veneno de Abeja" at bounding box center [388, 248] width 204 height 14
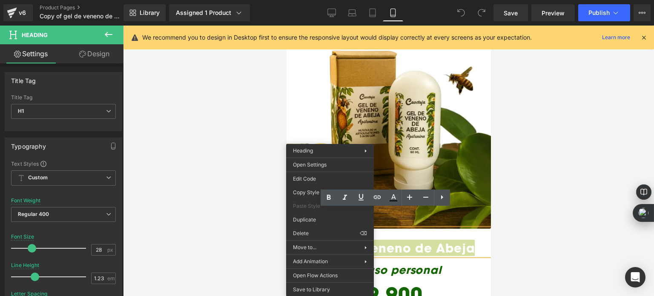
click at [269, 183] on div at bounding box center [388, 161] width 531 height 270
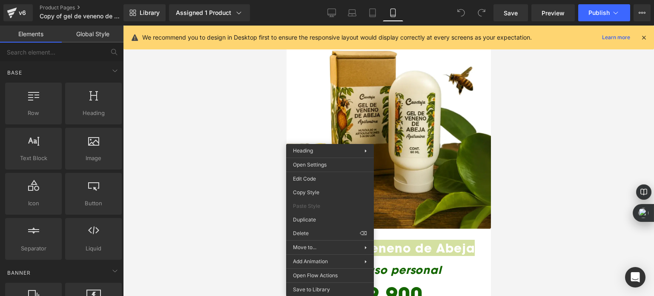
click at [269, 183] on div at bounding box center [388, 161] width 531 height 270
click at [269, 182] on div at bounding box center [388, 161] width 531 height 270
click at [226, 199] on div at bounding box center [388, 161] width 531 height 270
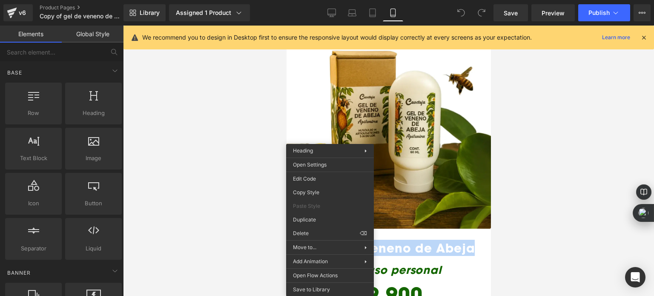
click at [396, 255] on div "Para uso personal" at bounding box center [388, 265] width 204 height 20
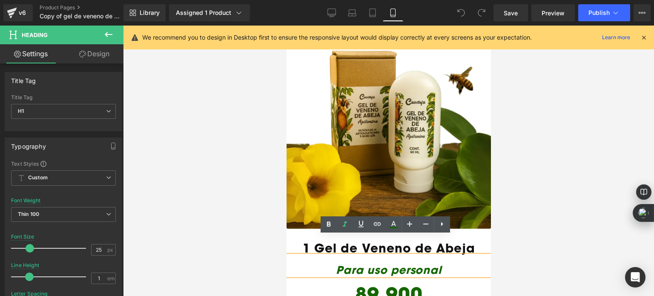
click at [313, 241] on h1 "1 Gel de Veneno de Abeja" at bounding box center [388, 248] width 204 height 14
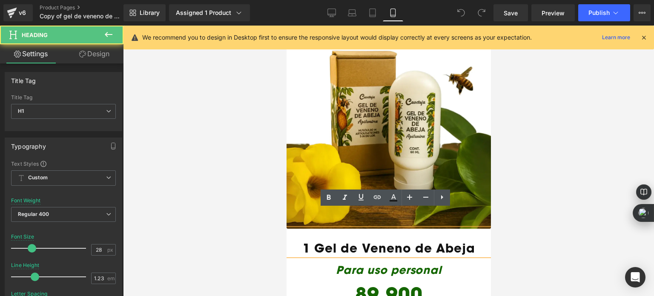
click at [315, 241] on h1 "1 Gel de Veneno de Abeja" at bounding box center [388, 248] width 204 height 14
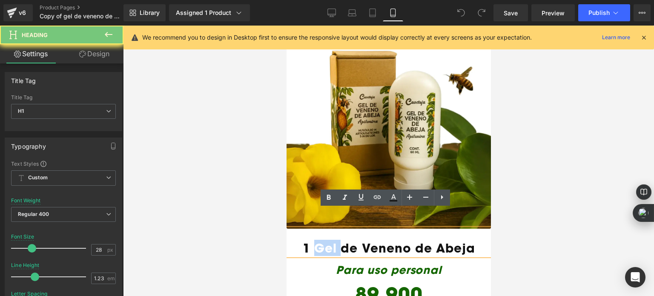
click at [315, 241] on h1 "1 Gel de Veneno de Abeja" at bounding box center [388, 248] width 204 height 14
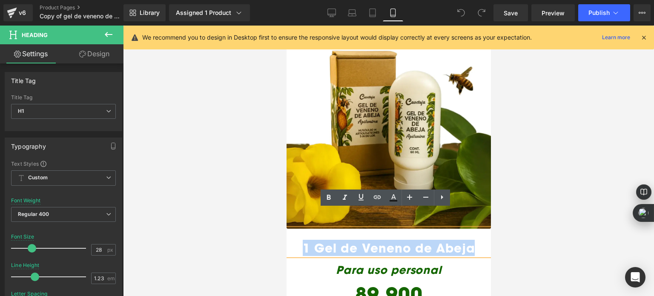
click at [315, 241] on h1 "1 Gel de Veneno de Abeja" at bounding box center [388, 248] width 204 height 14
copy h1 "1 Gel de Veneno de Abeja"
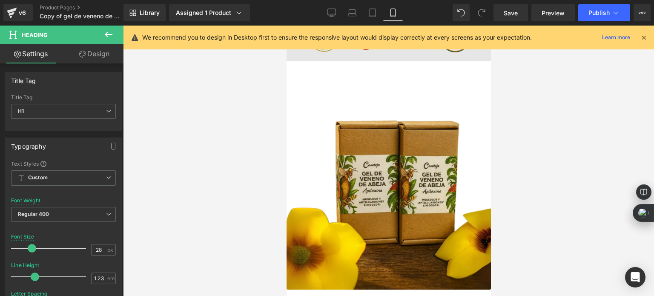
scroll to position [1873, 0]
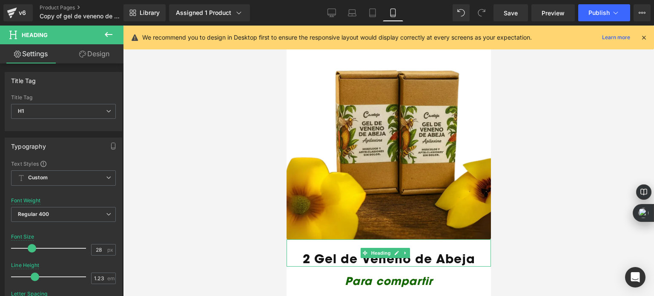
click at [340, 251] on h1 "2 Gel de Veneno de Abeja" at bounding box center [388, 258] width 204 height 14
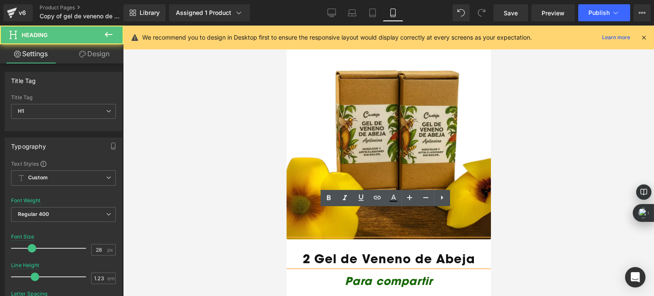
click at [341, 251] on h1 "2 Gel de Veneno de Abeja" at bounding box center [388, 258] width 204 height 14
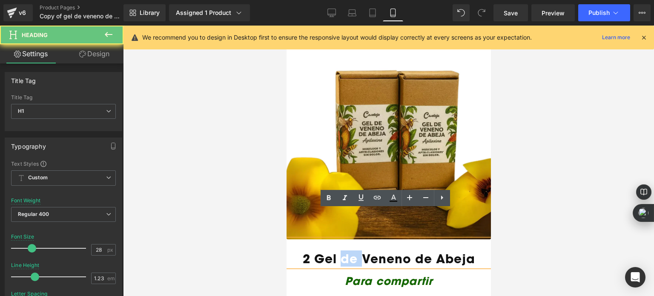
click at [341, 251] on h1 "2 Gel de Veneno de Abeja" at bounding box center [388, 258] width 204 height 14
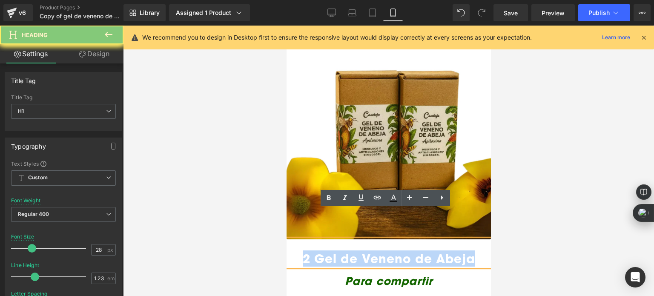
click at [341, 251] on h1 "2 Gel de Veneno de Abeja" at bounding box center [388, 258] width 204 height 14
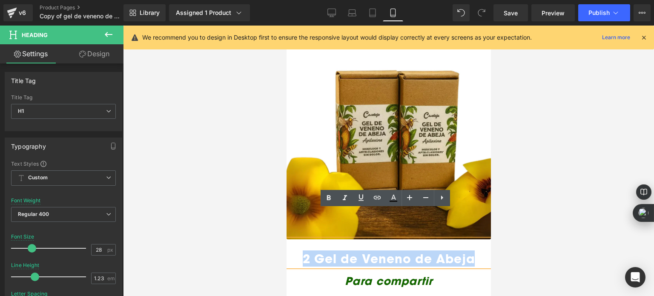
copy h1 "2 Gel de Veneno de Abeja"
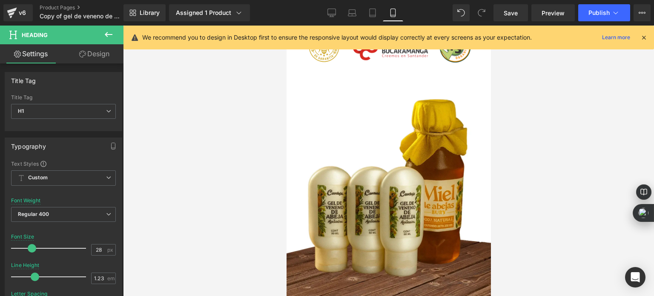
scroll to position [2341, 0]
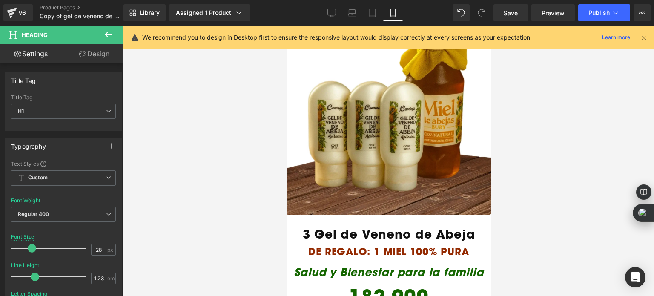
click at [375, 226] on h1 "3 Gel de Veneno de Abeja" at bounding box center [388, 233] width 204 height 14
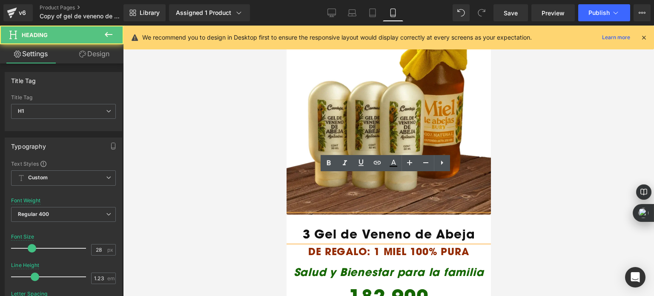
click at [375, 226] on h1 "3 Gel de Veneno de Abeja" at bounding box center [388, 233] width 204 height 14
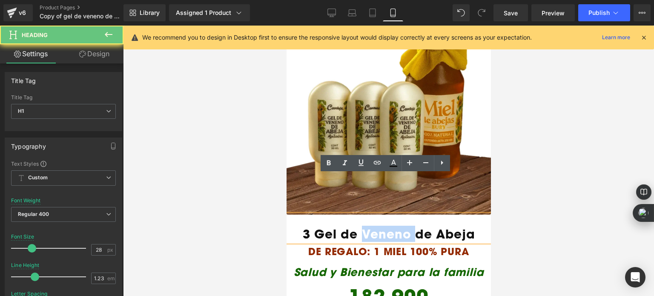
click at [375, 226] on h1 "3 Gel de Veneno de Abeja" at bounding box center [388, 233] width 204 height 14
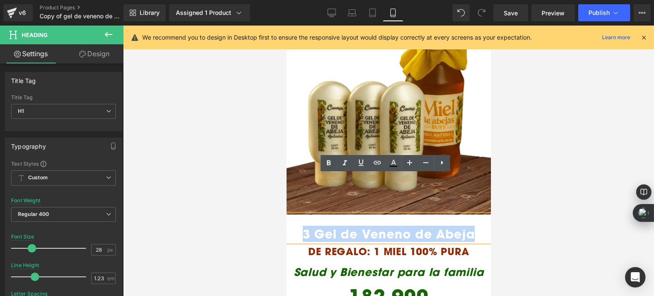
copy h1 "3 Gel de Veneno de Abeja"
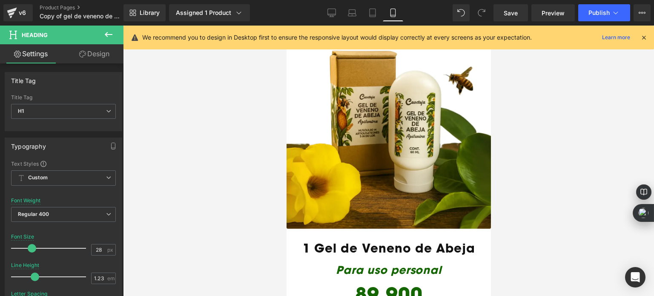
scroll to position [1490, 0]
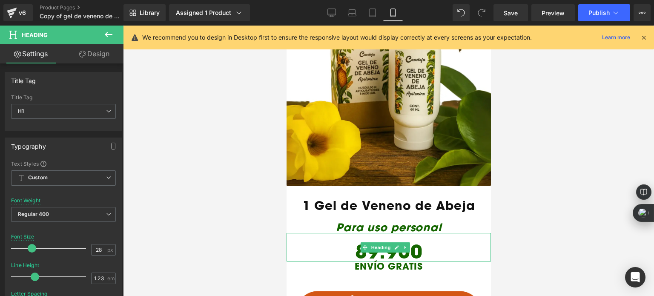
click at [356, 242] on h1 "89.900" at bounding box center [388, 251] width 204 height 19
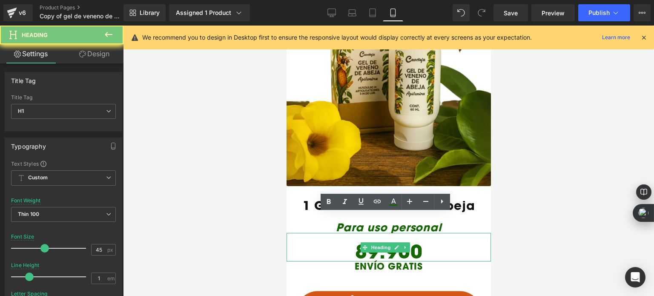
click at [356, 242] on h1 "89.900" at bounding box center [388, 251] width 204 height 19
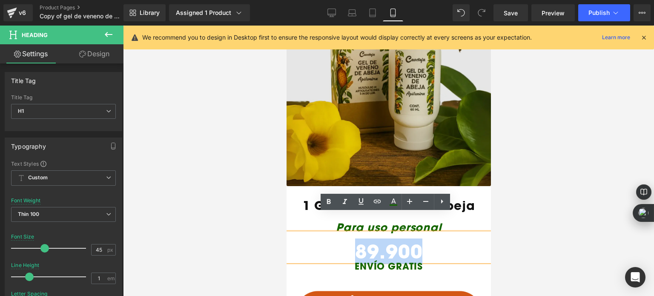
copy h1 "89.900"
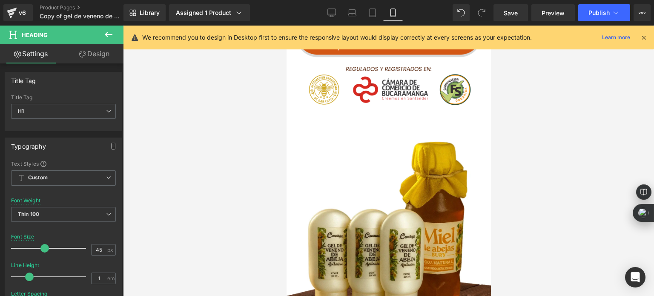
scroll to position [2469, 0]
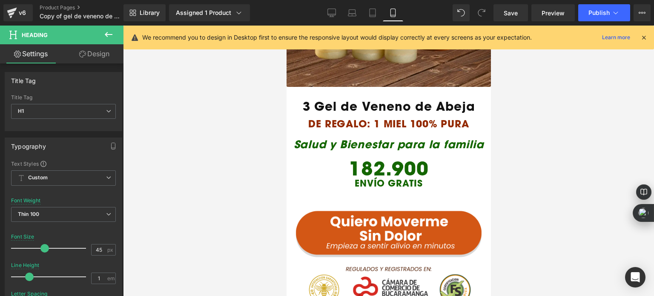
click at [232, 150] on div at bounding box center [388, 161] width 531 height 270
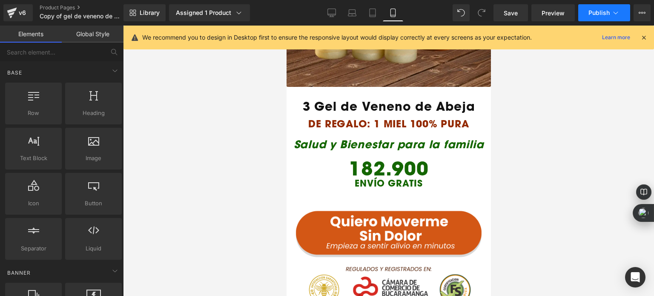
click at [588, 17] on button "Publish" at bounding box center [604, 12] width 52 height 17
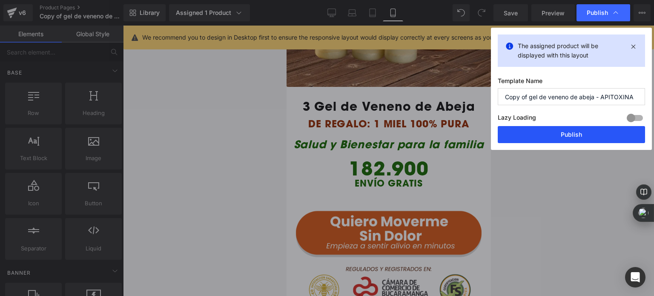
click at [558, 127] on button "Publish" at bounding box center [571, 134] width 147 height 17
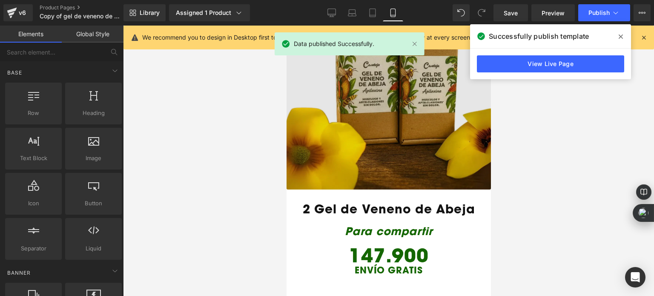
scroll to position [1873, 0]
